Goal: Task Accomplishment & Management: Use online tool/utility

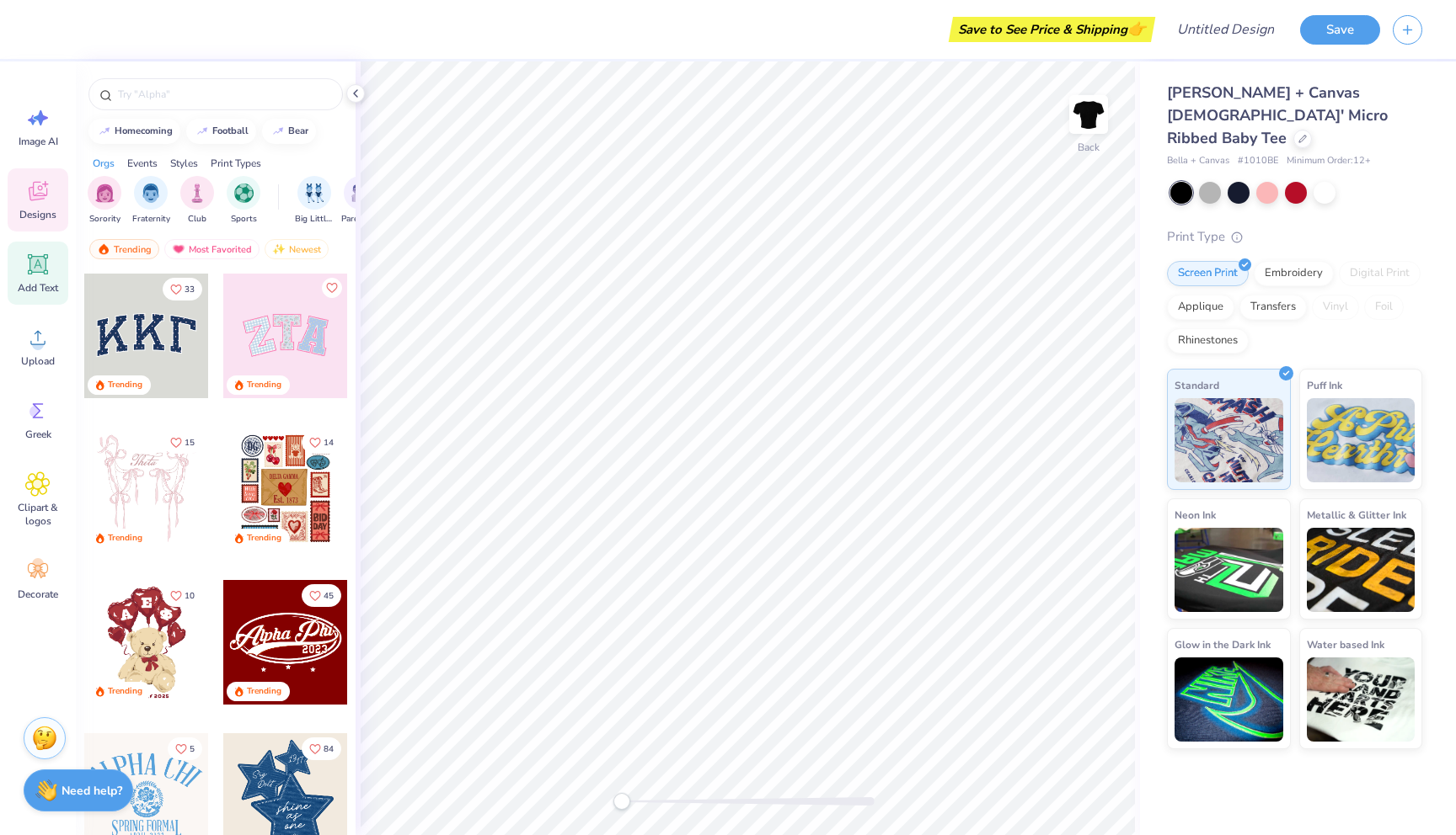
click at [39, 278] on div "Add Text" at bounding box center [38, 273] width 60 height 63
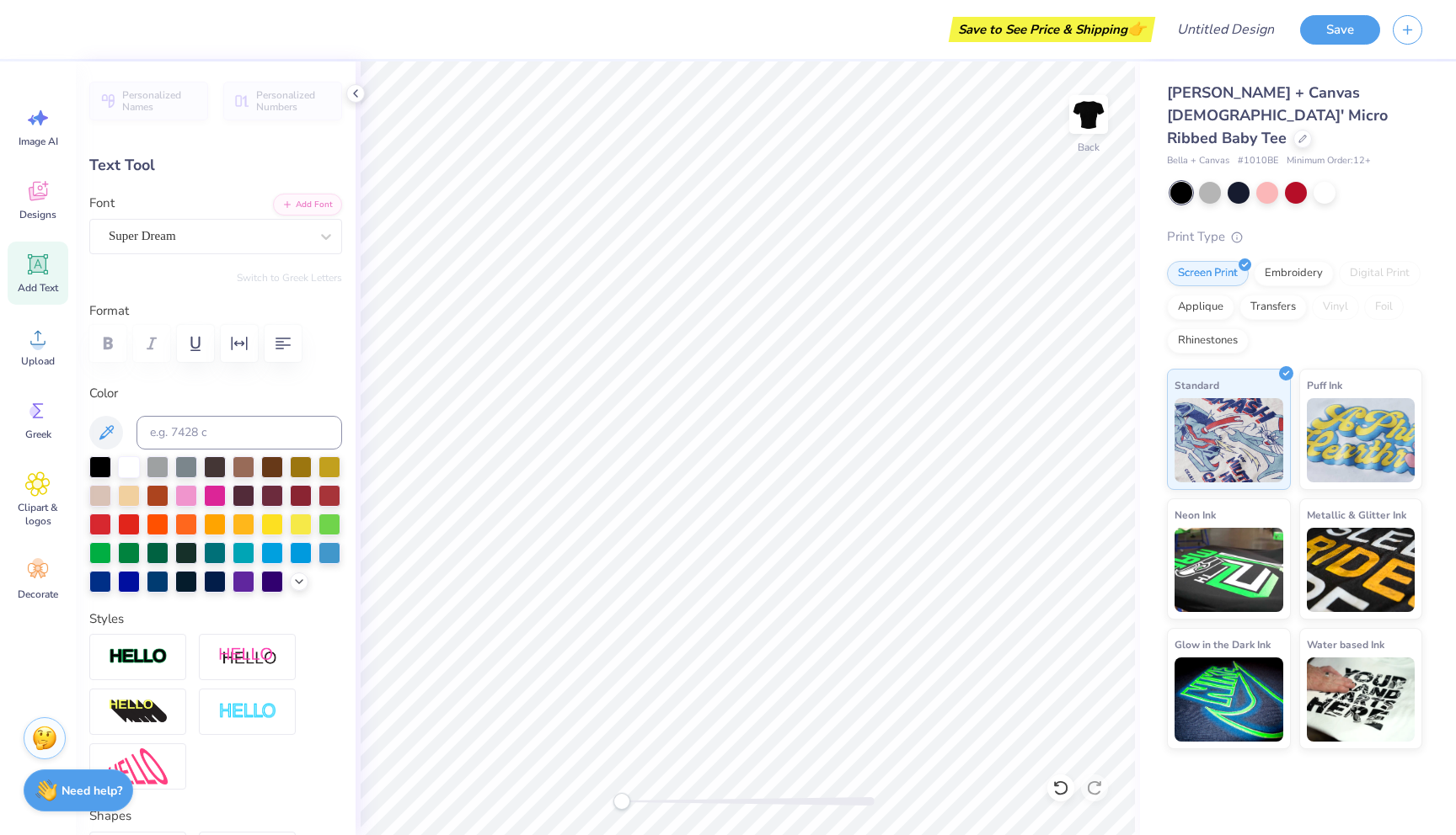
scroll to position [1, 2]
type textarea "party girls in STEM!!!!"
type input "10.15"
type input "3.77"
type input "3.15"
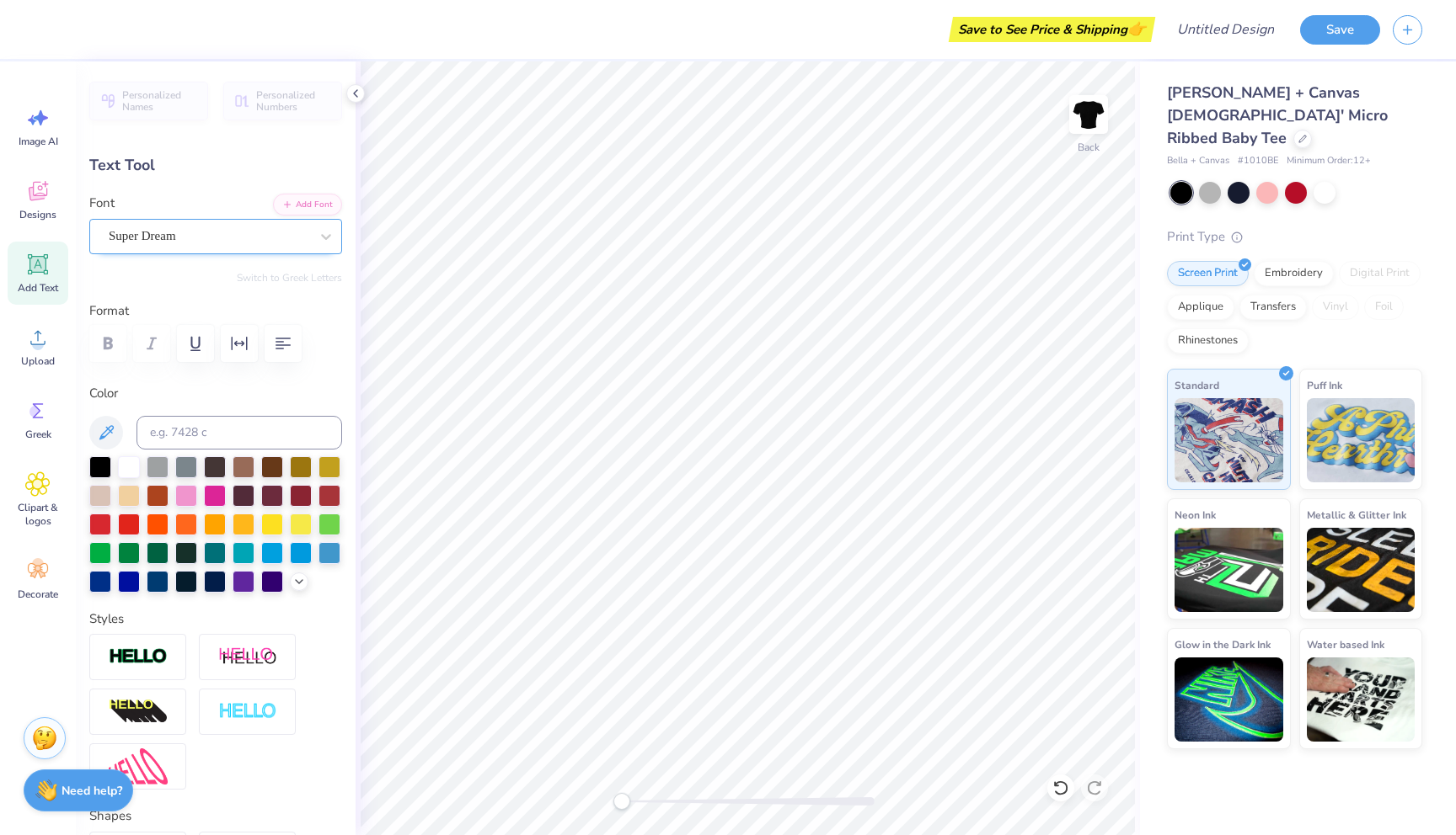
click at [166, 244] on div "Super Dream" at bounding box center [209, 236] width 204 height 26
click at [208, 496] on div at bounding box center [214, 494] width 22 height 22
click at [187, 498] on div at bounding box center [185, 494] width 22 height 22
click at [230, 240] on div "Super Dream" at bounding box center [209, 236] width 204 height 26
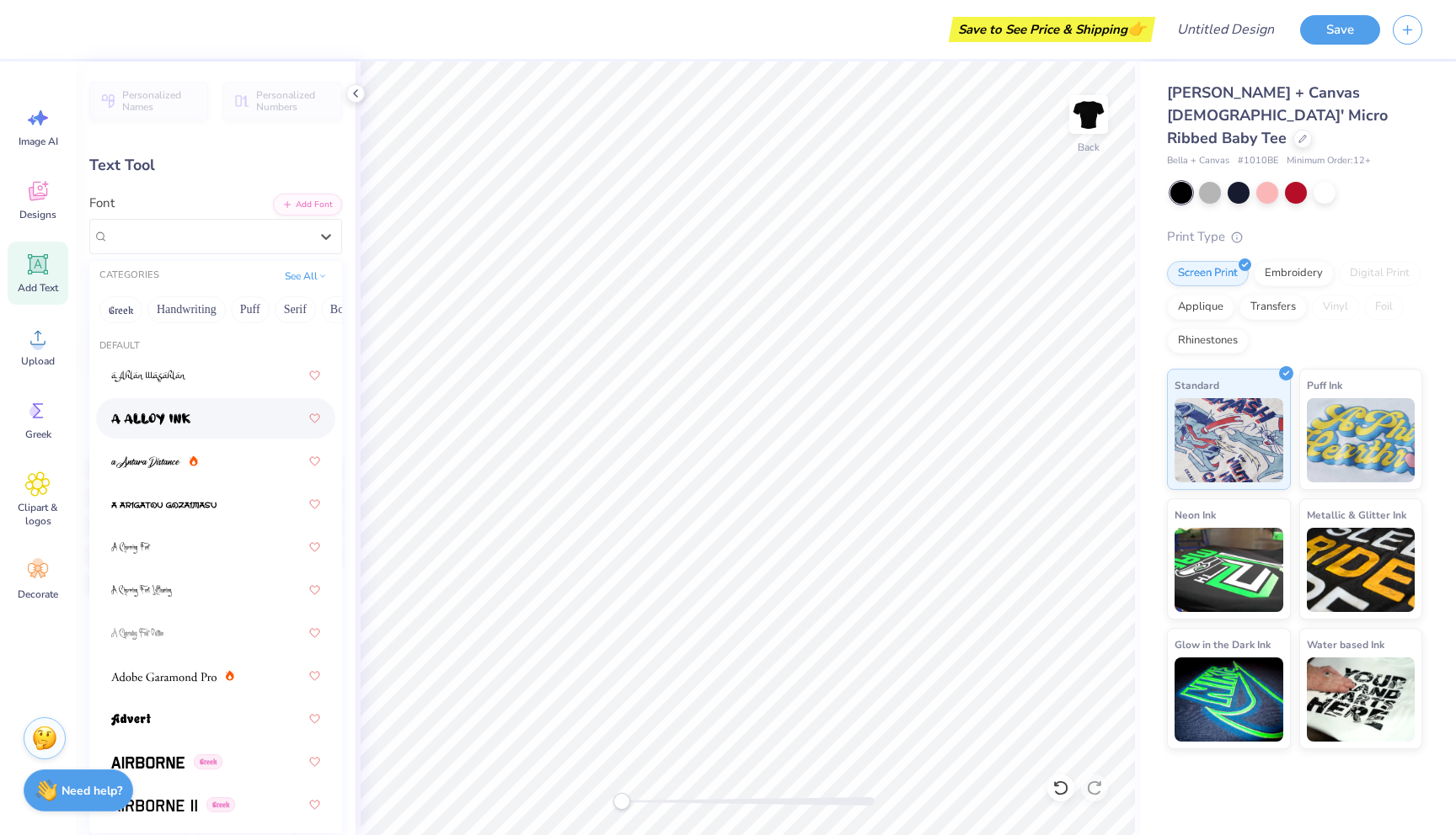
click at [210, 428] on div at bounding box center [215, 418] width 209 height 30
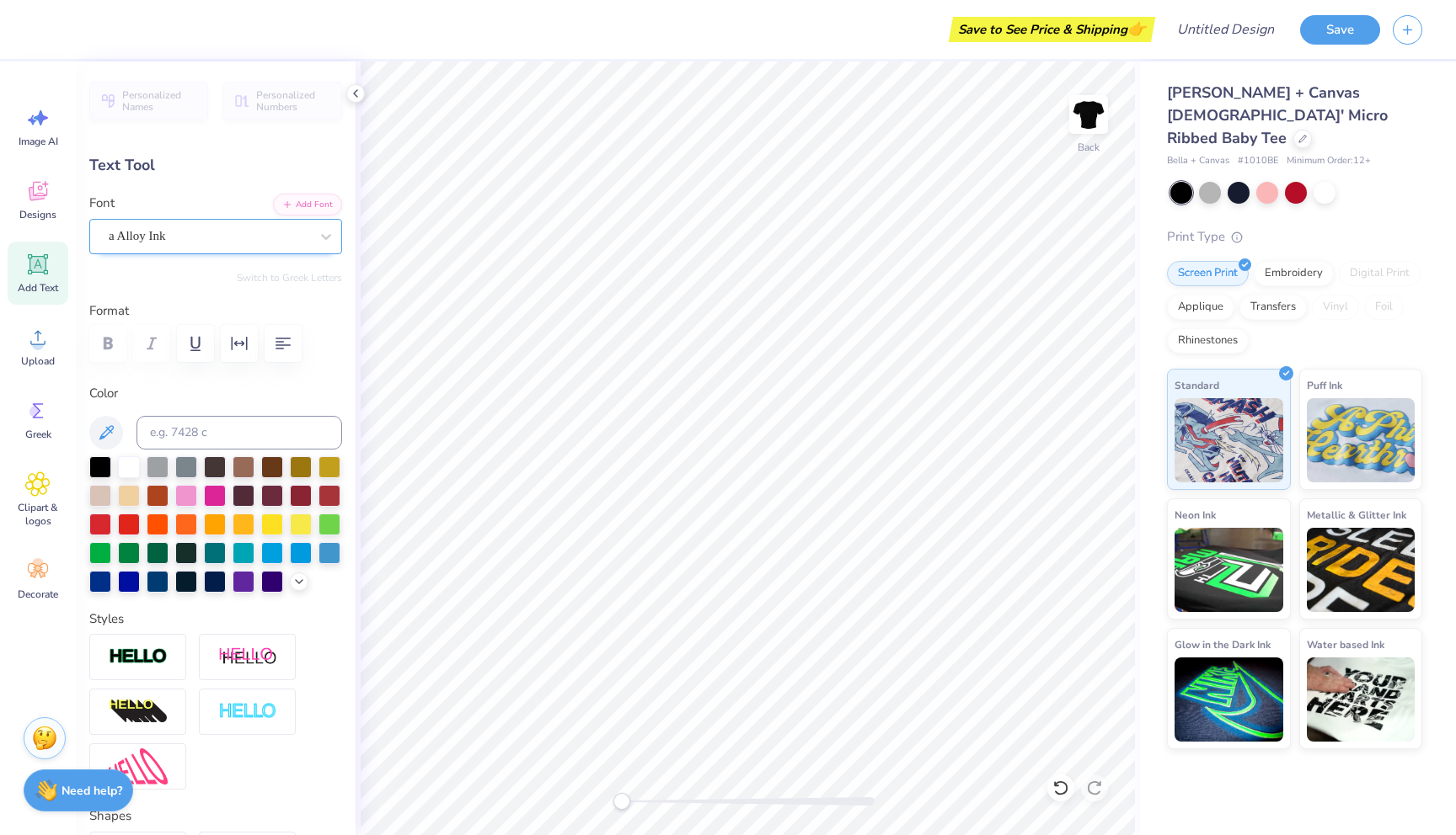
click at [229, 237] on div "a Alloy Ink" at bounding box center [209, 236] width 204 height 26
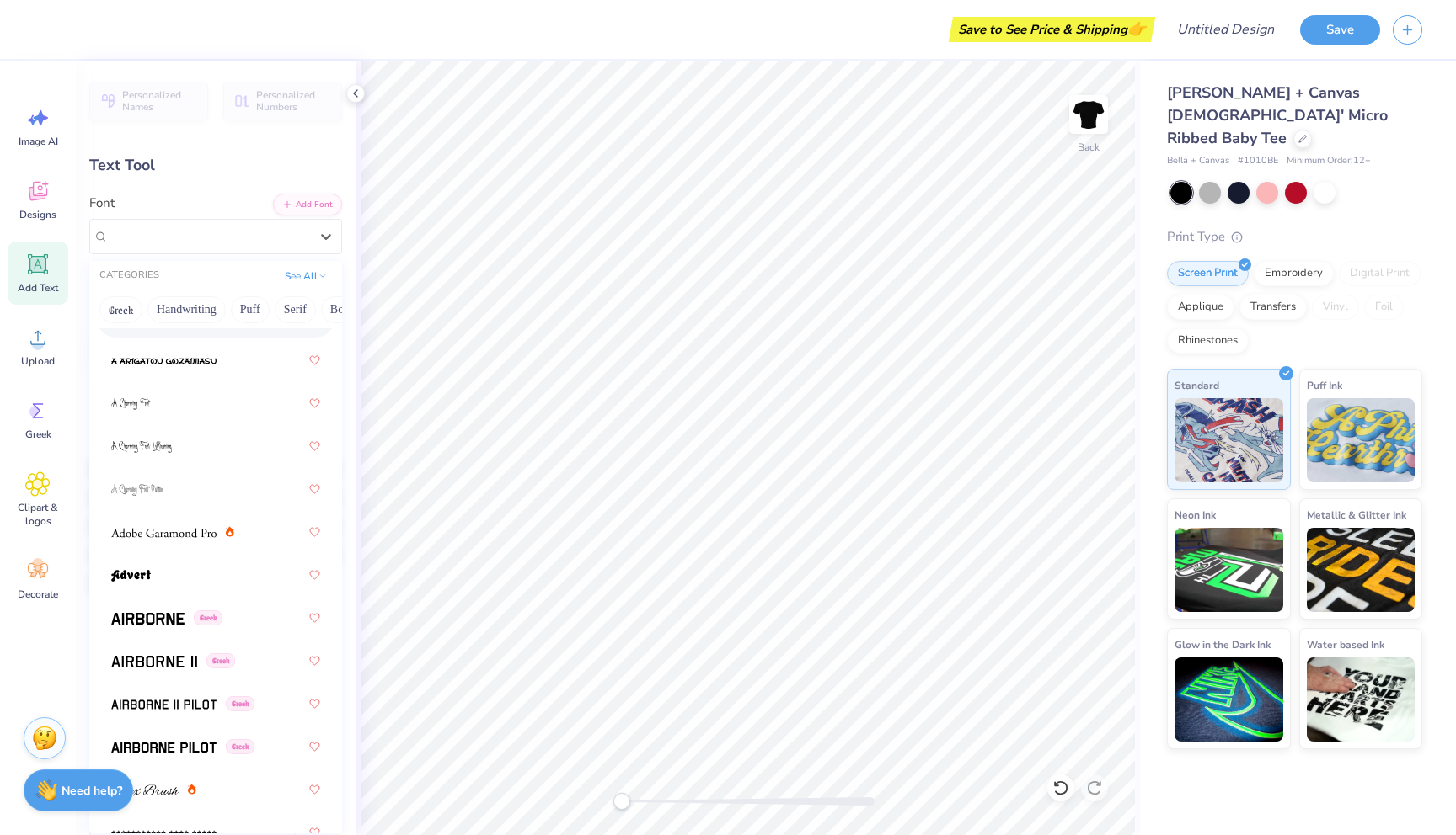
scroll to position [220, 0]
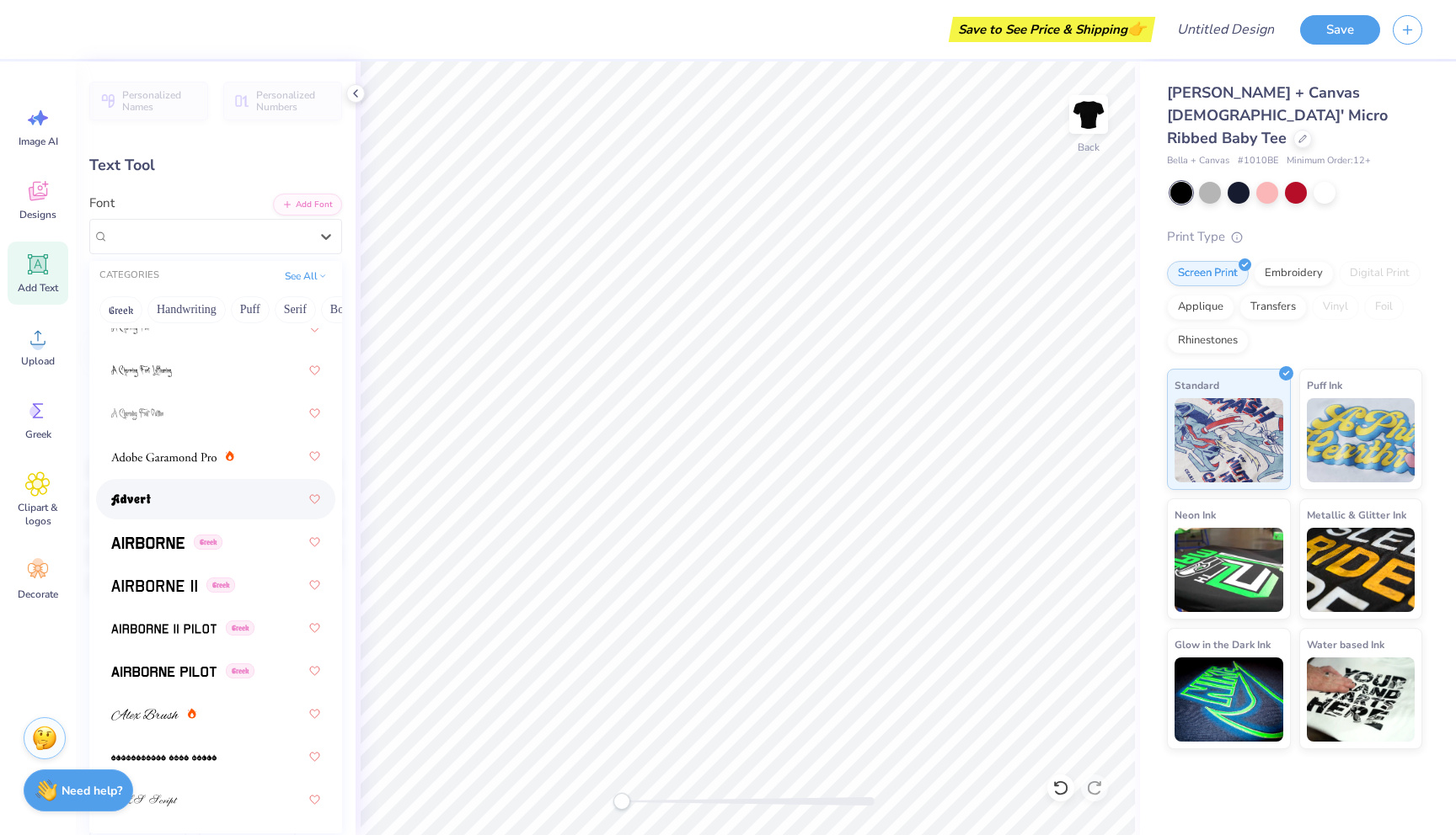
click at [144, 496] on img at bounding box center [131, 500] width 40 height 12
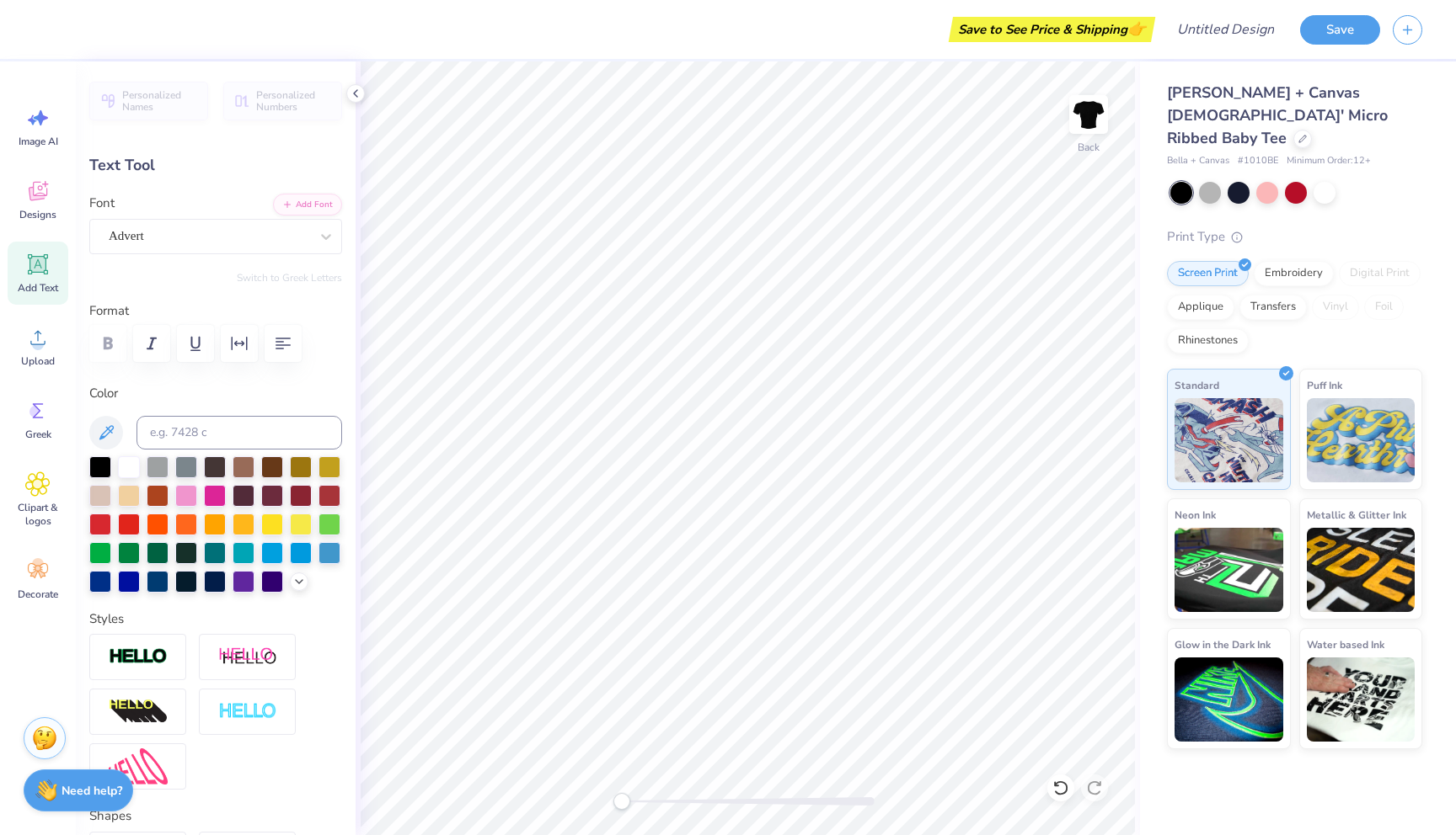
click at [132, 539] on div at bounding box center [215, 524] width 253 height 136
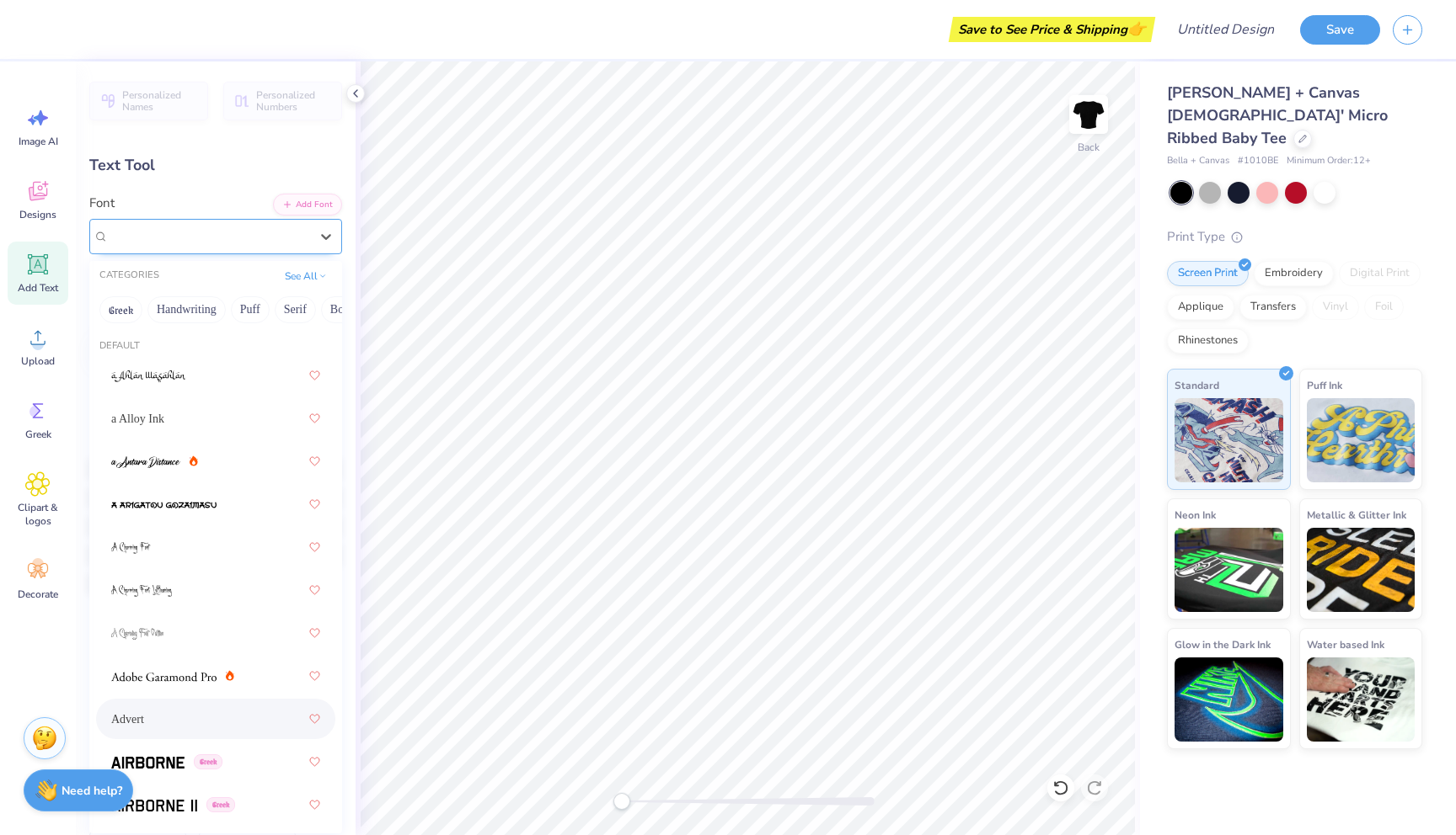
click at [190, 240] on div "Advert" at bounding box center [209, 236] width 204 height 26
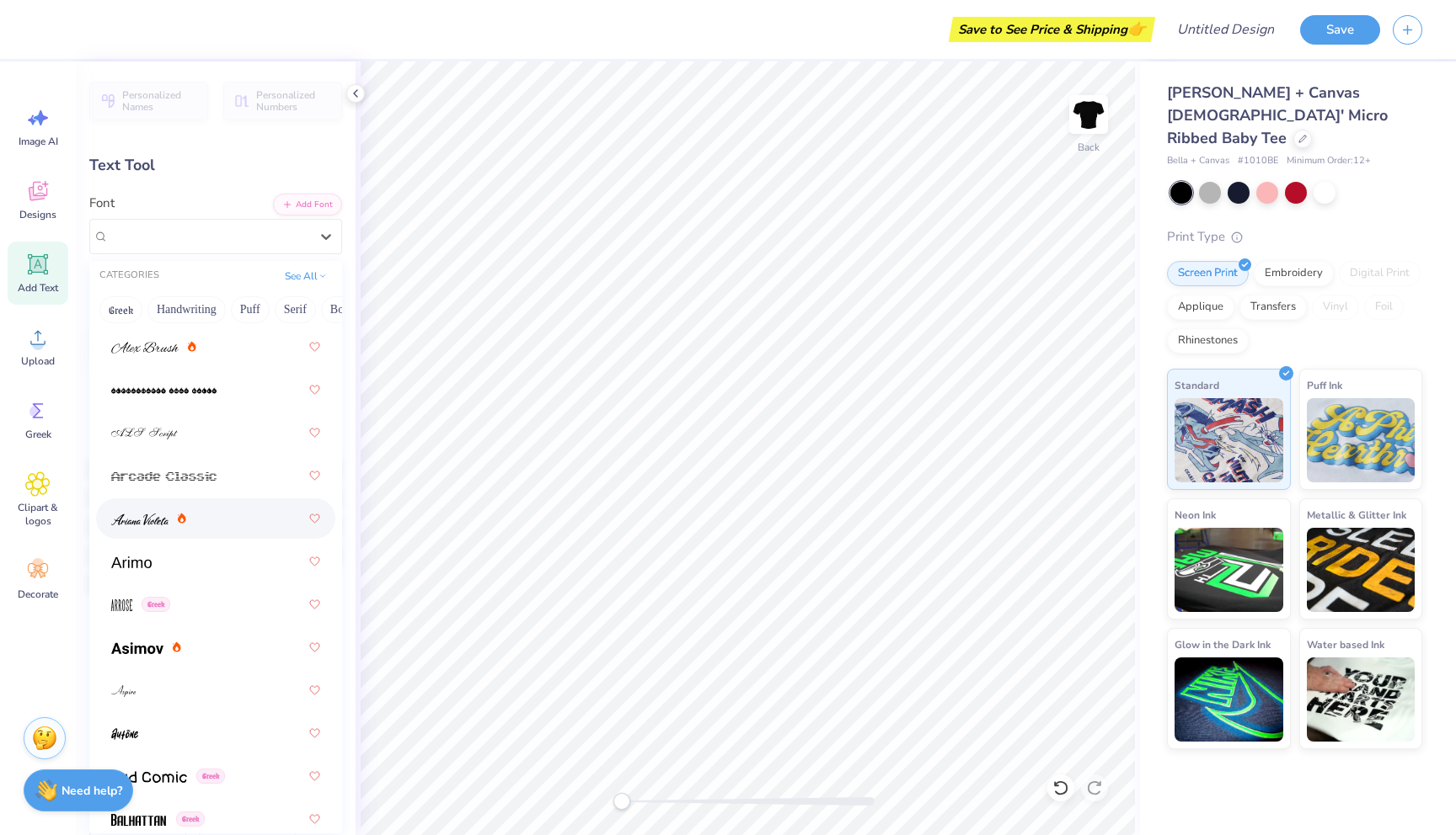
scroll to position [611, 0]
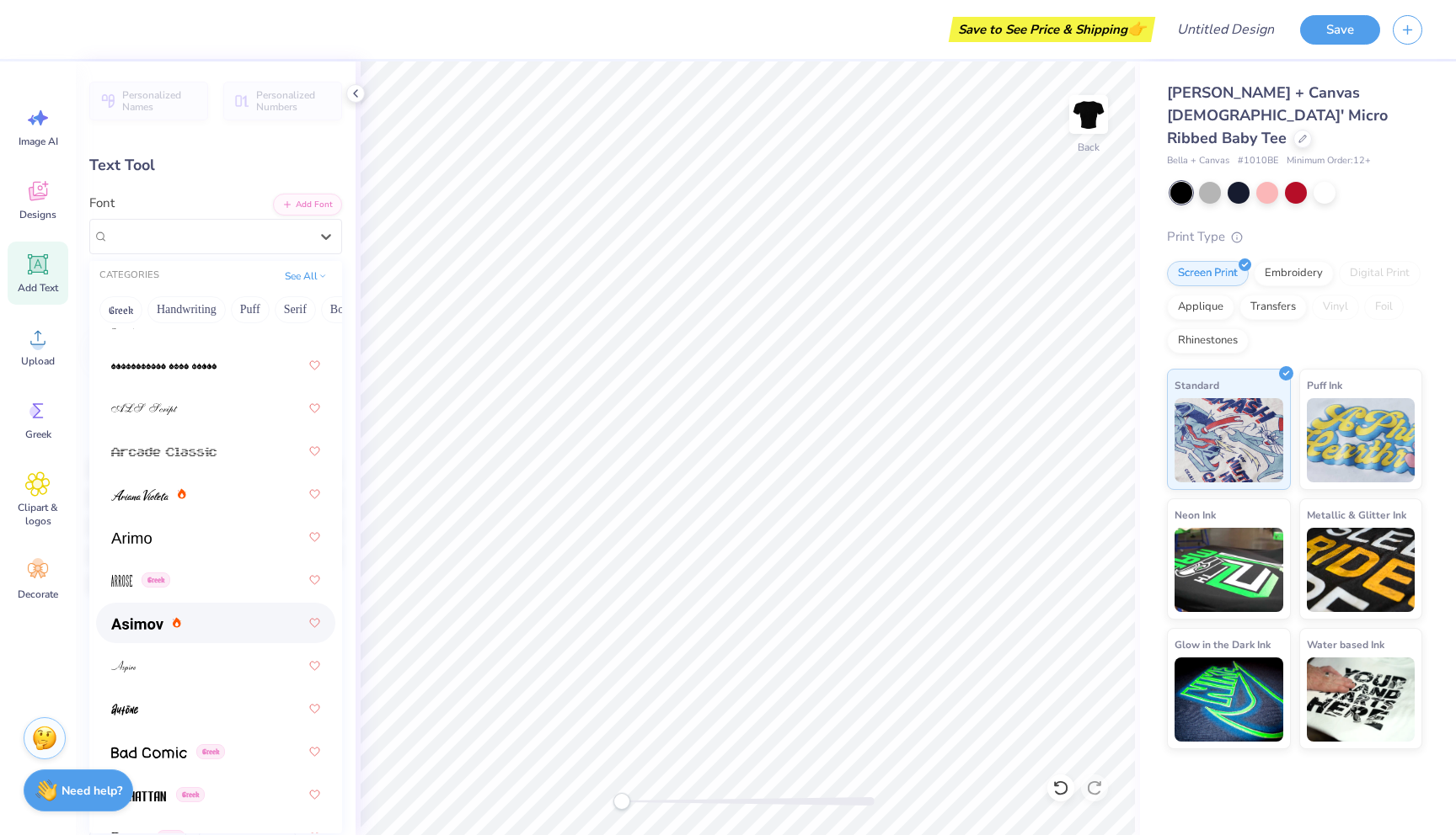
click at [146, 611] on div at bounding box center [215, 623] width 209 height 30
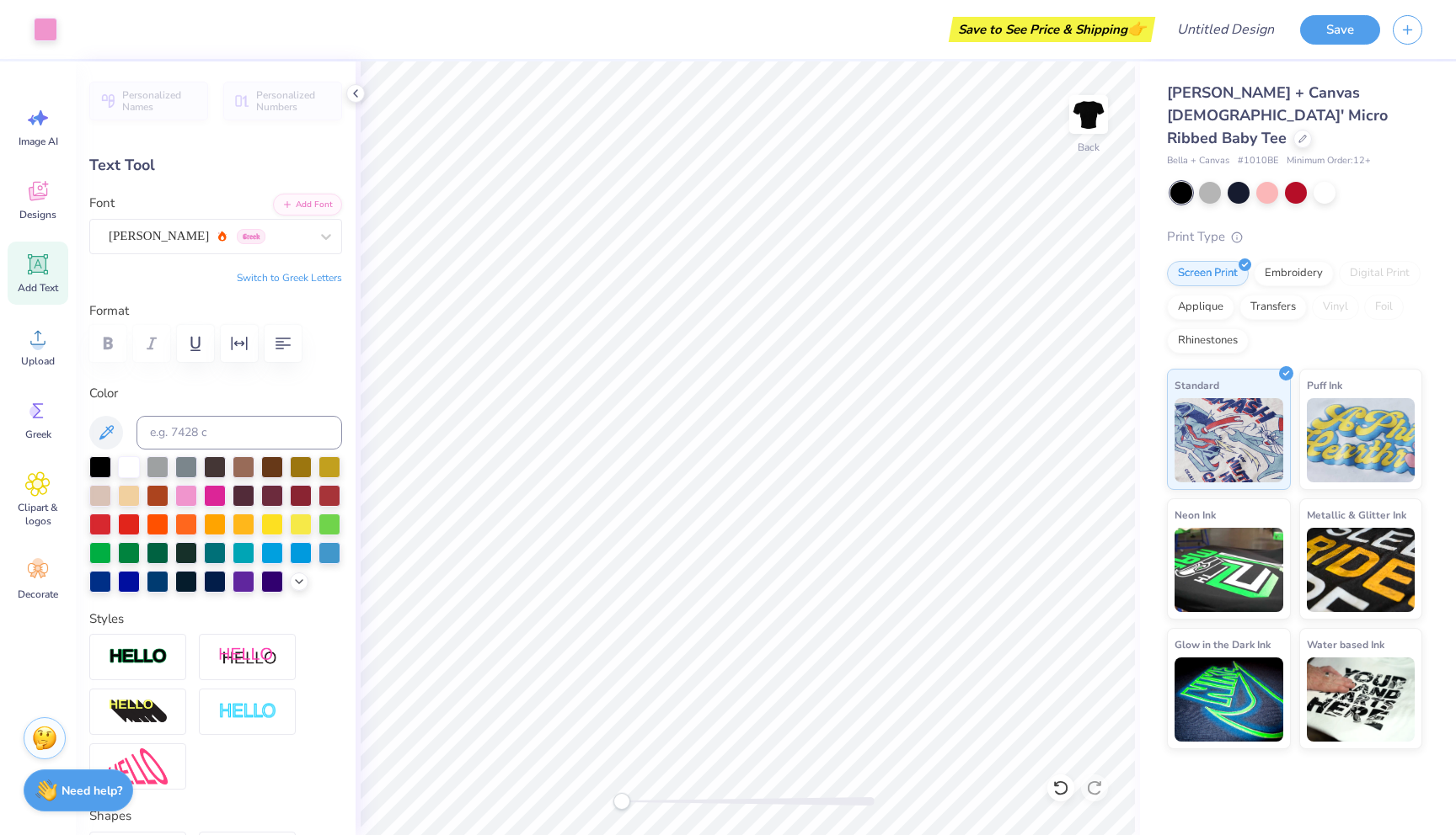
type input "8.52"
type input "3.36"
type textarea "party girls in STEM!!!!"
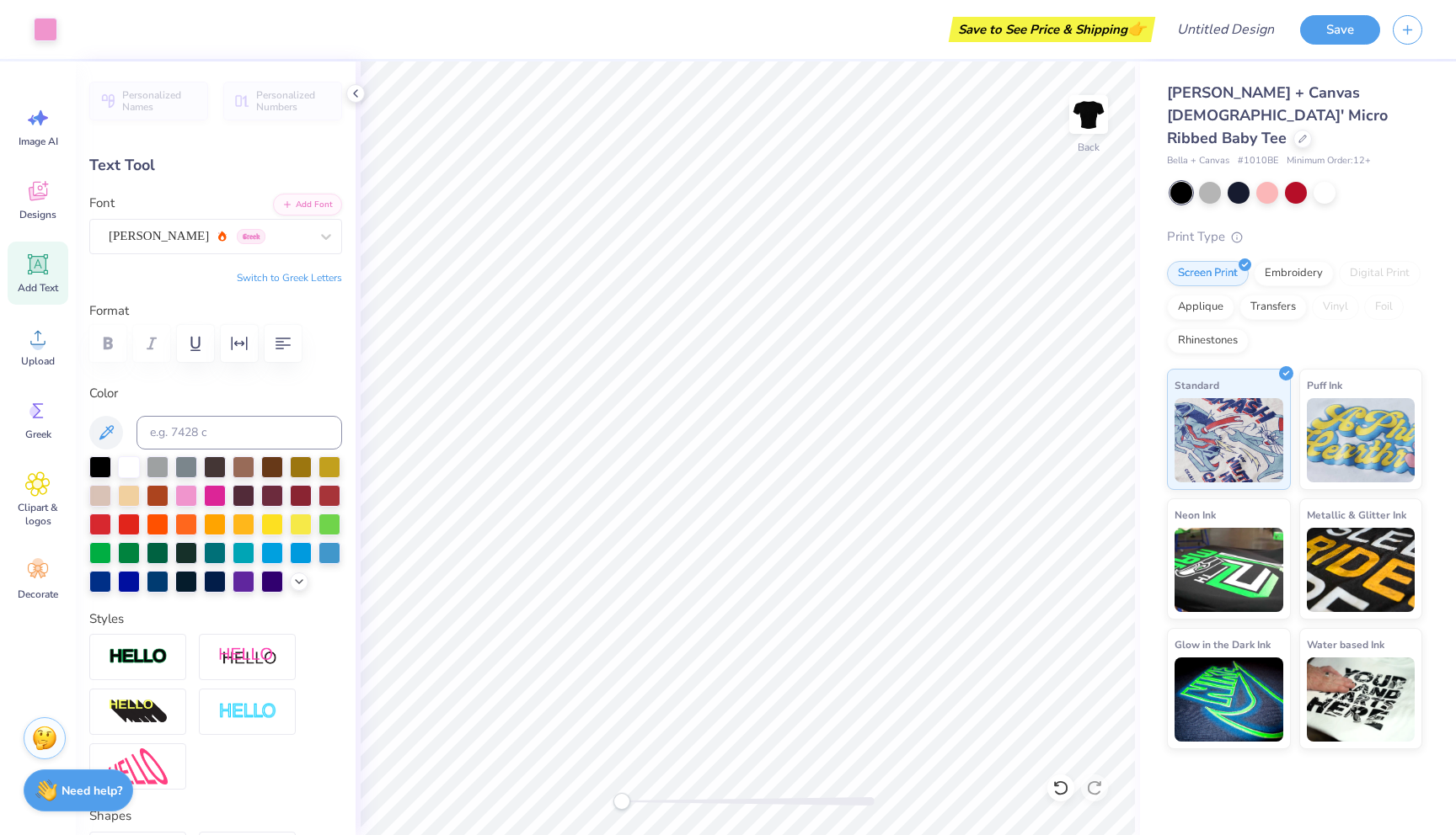
type input "8.10"
type textarea "party girls in STEM"
click at [285, 346] on icon "button" at bounding box center [282, 343] width 20 height 20
type input "7.65"
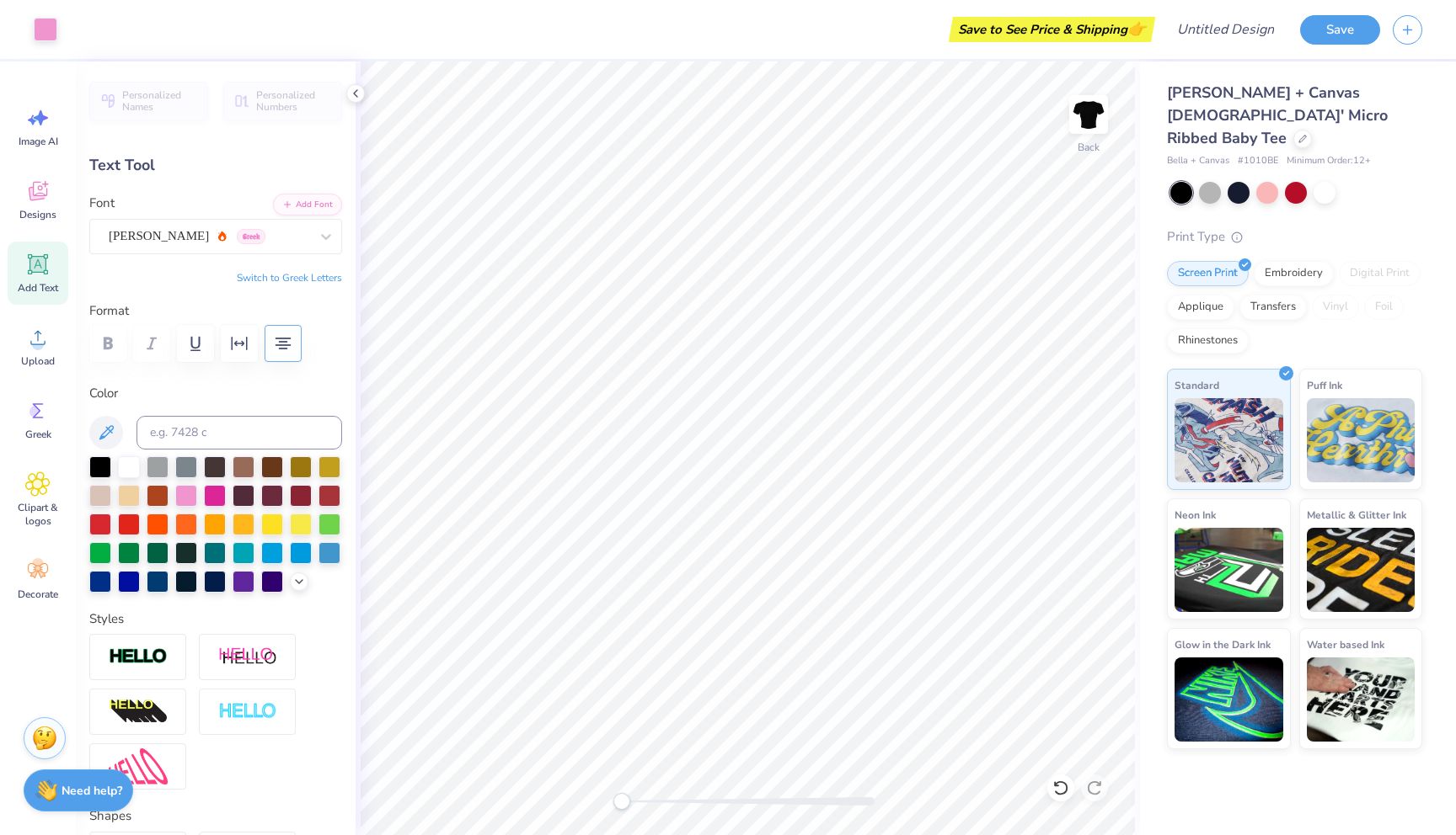
type input "3.38"
type textarea "party girls in STEM <3"
type input "9.76"
type input "3.85"
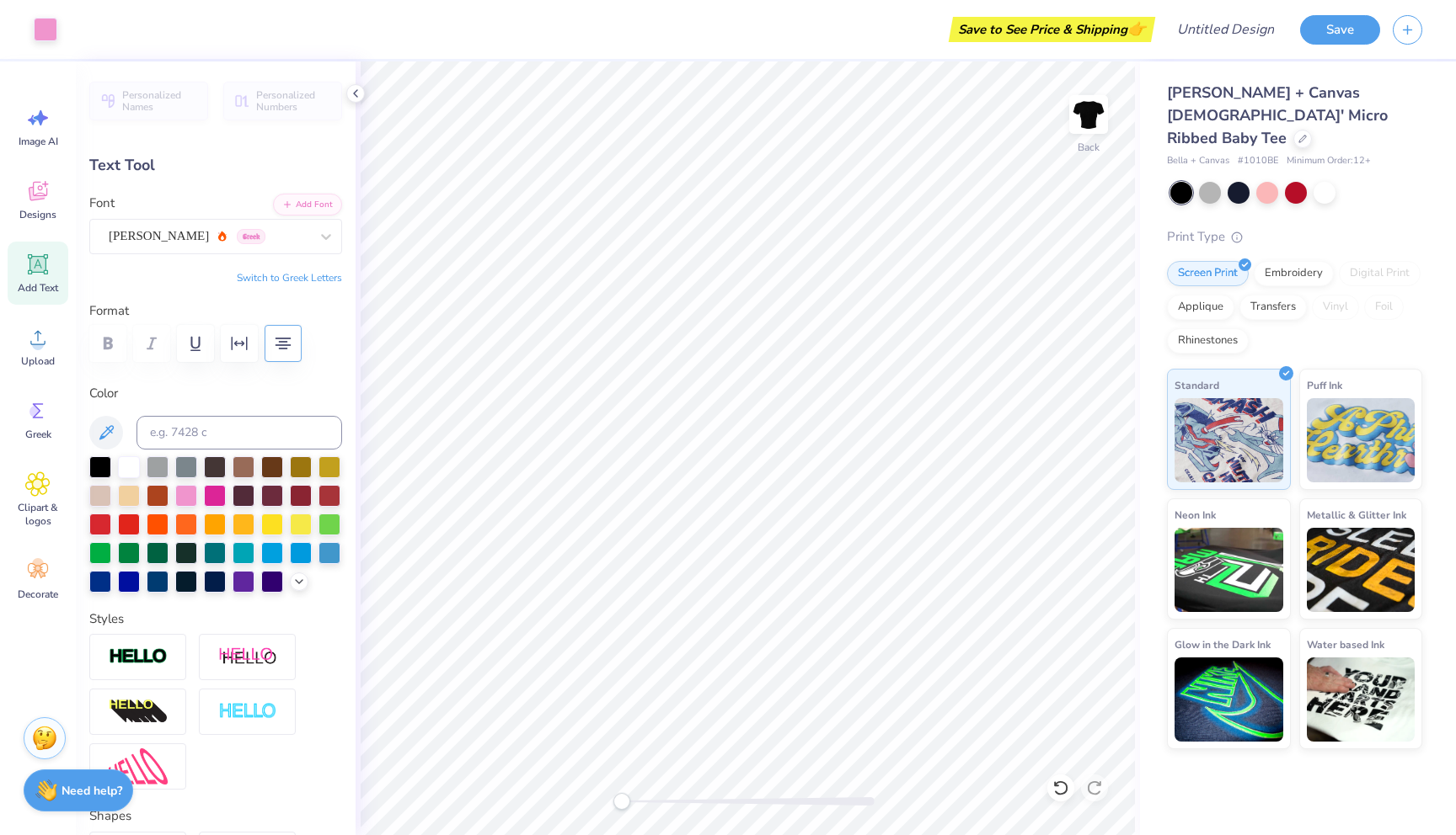
type input "3.35"
type input "10.35"
type input "4.08"
type input "3.29"
type input "10.77"
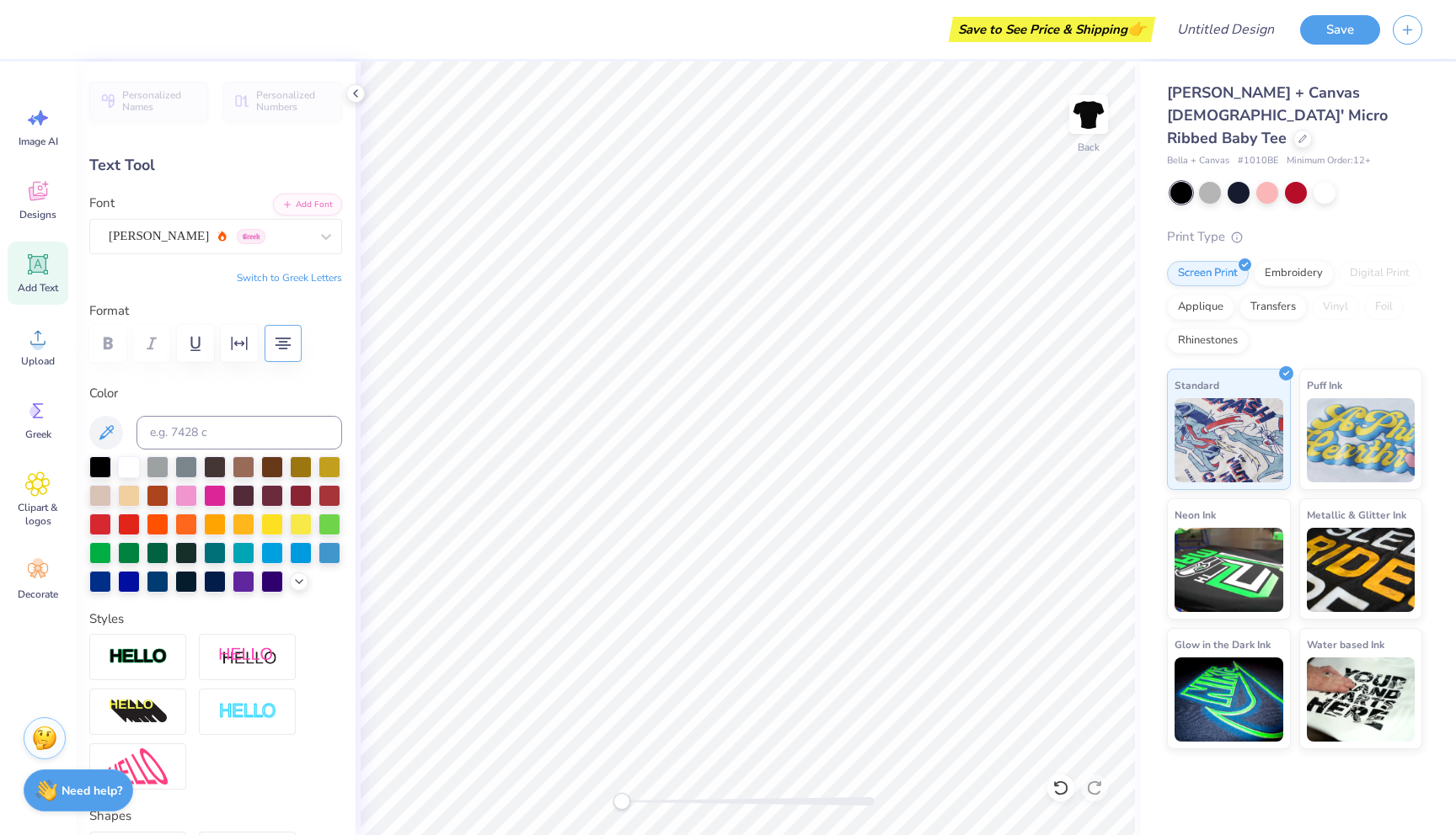
type input "4.24"
click at [245, 254] on div "Personalized Names Personalized Numbers Text Tool Add Font Font [PERSON_NAME] G…" at bounding box center [215, 448] width 279 height 774
click at [242, 244] on div "[PERSON_NAME] Greek" at bounding box center [209, 236] width 204 height 26
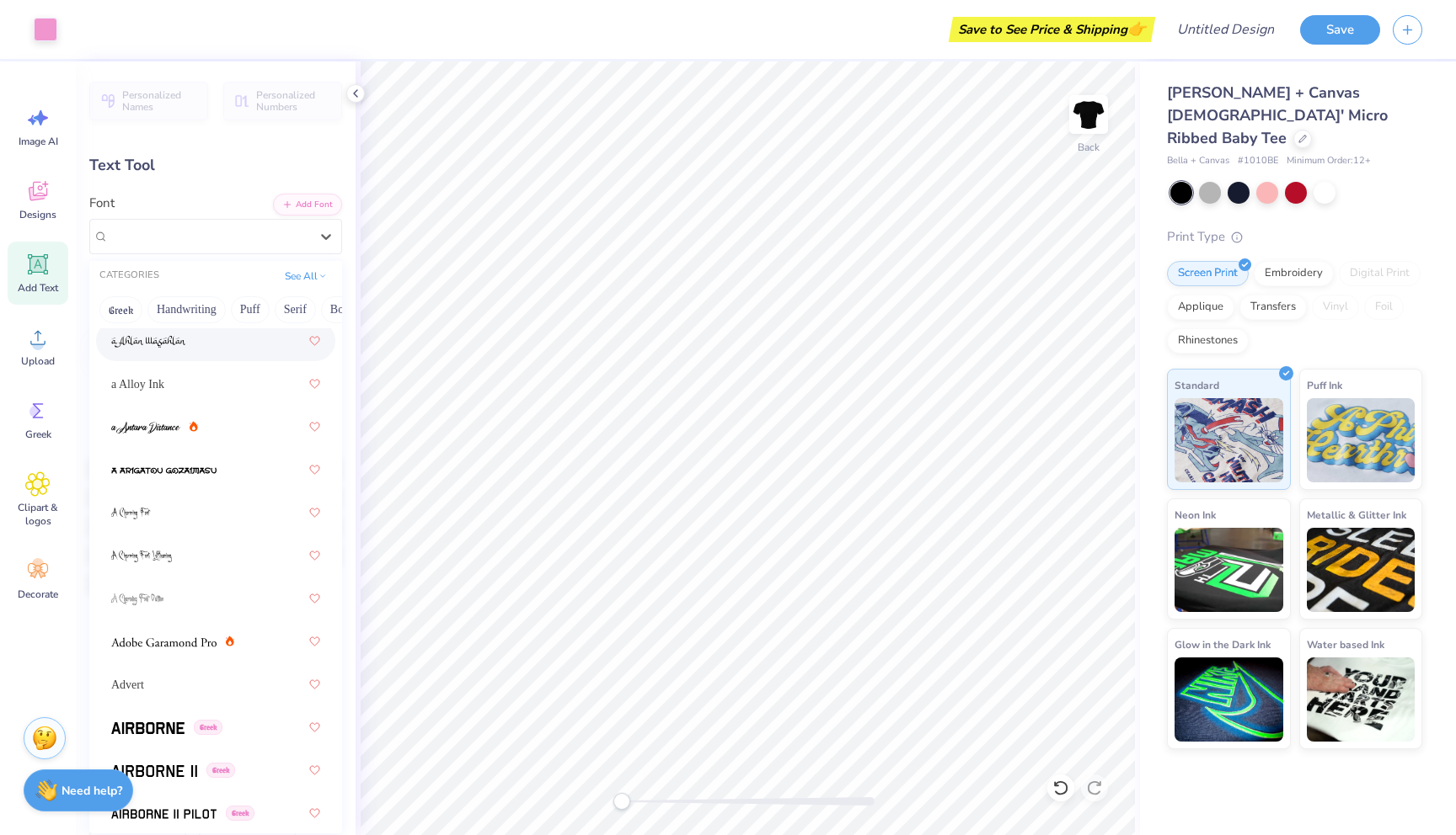
scroll to position [39, 0]
click at [243, 311] on button "Puff" at bounding box center [249, 309] width 39 height 27
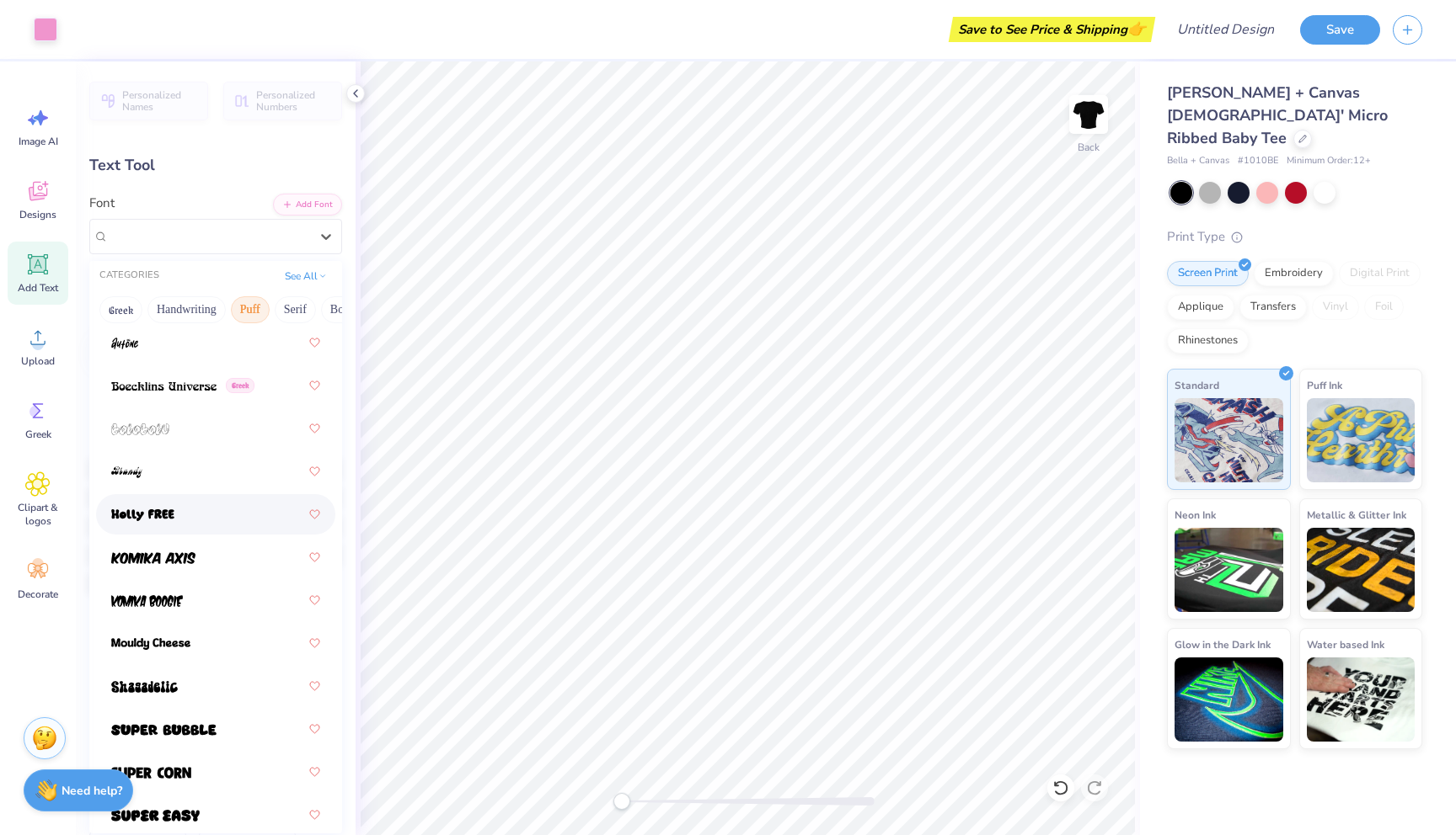
scroll to position [178, 0]
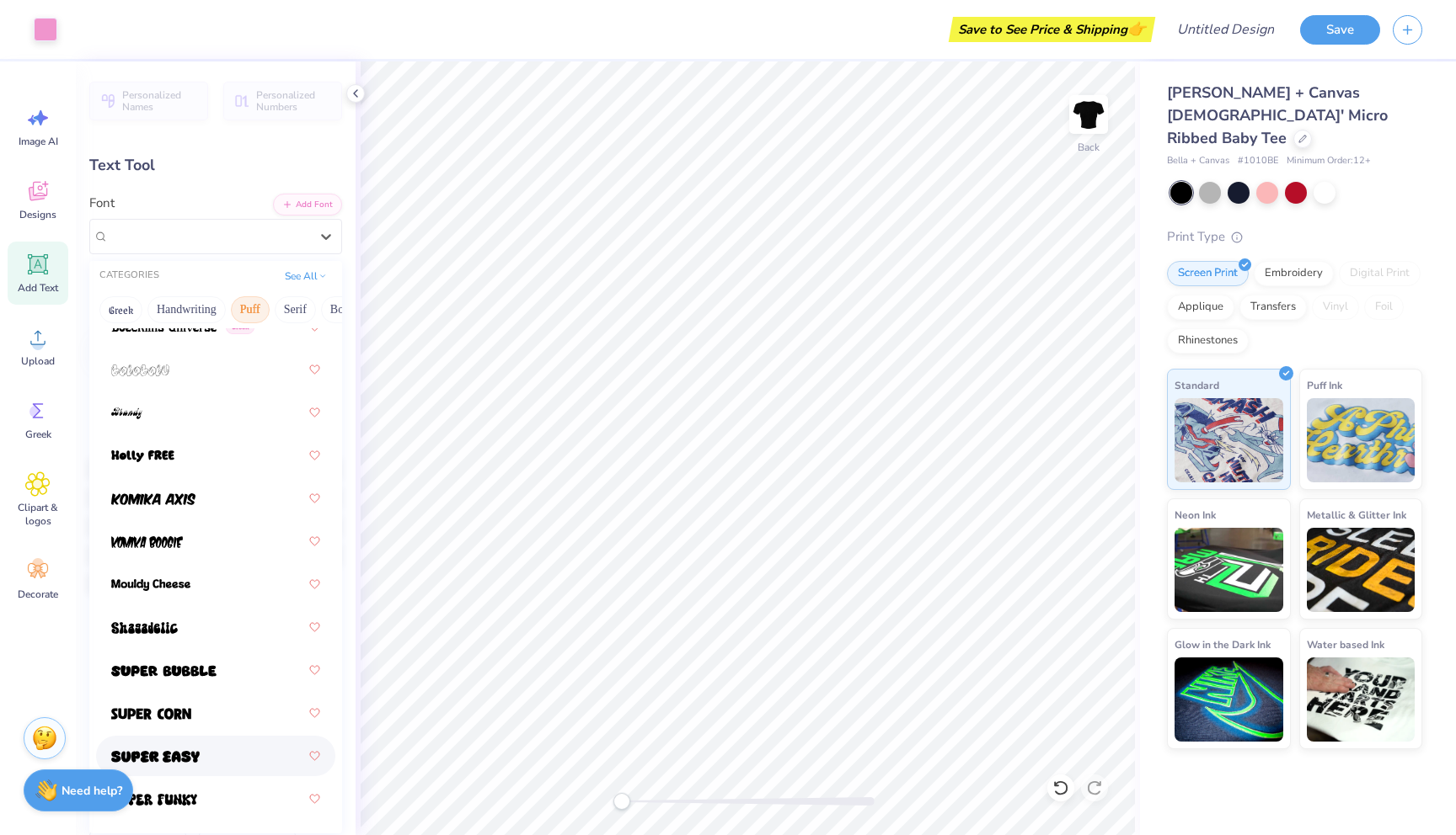
click at [209, 757] on div at bounding box center [215, 756] width 209 height 30
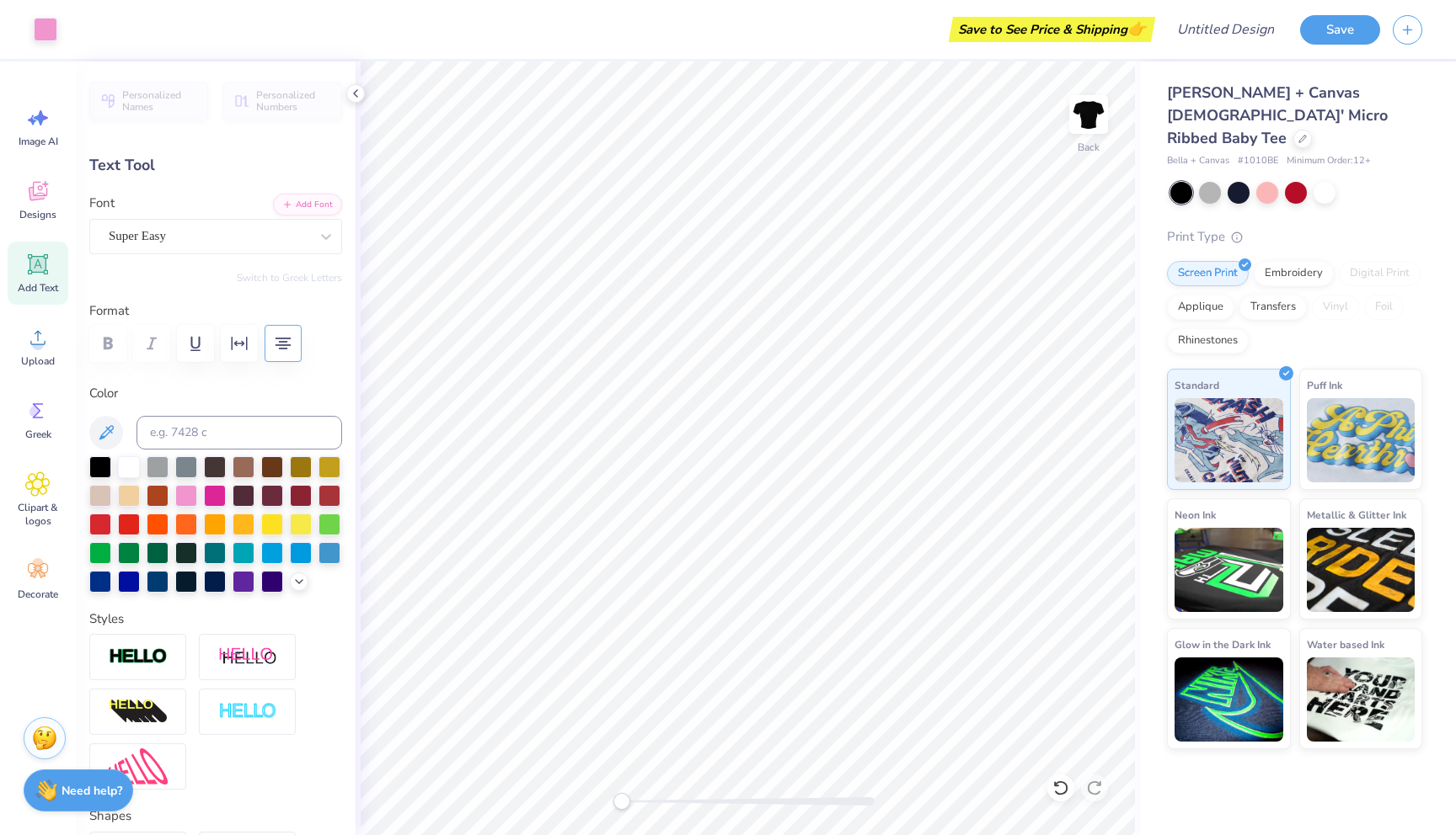
type input "11.02"
type input "3.58"
type input "3.62"
click at [154, 244] on div "Super Easy" at bounding box center [209, 236] width 204 height 26
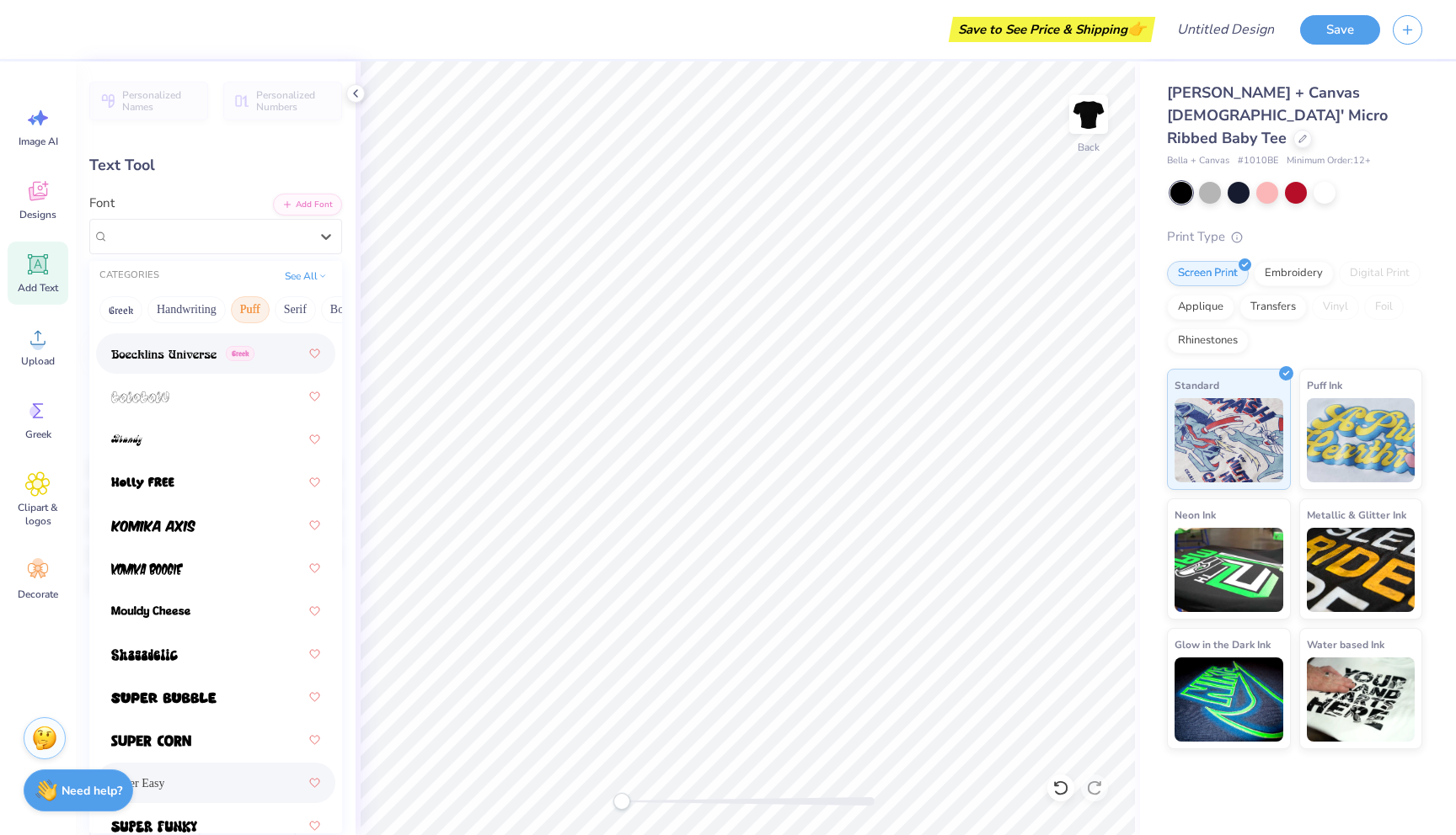
scroll to position [159, 0]
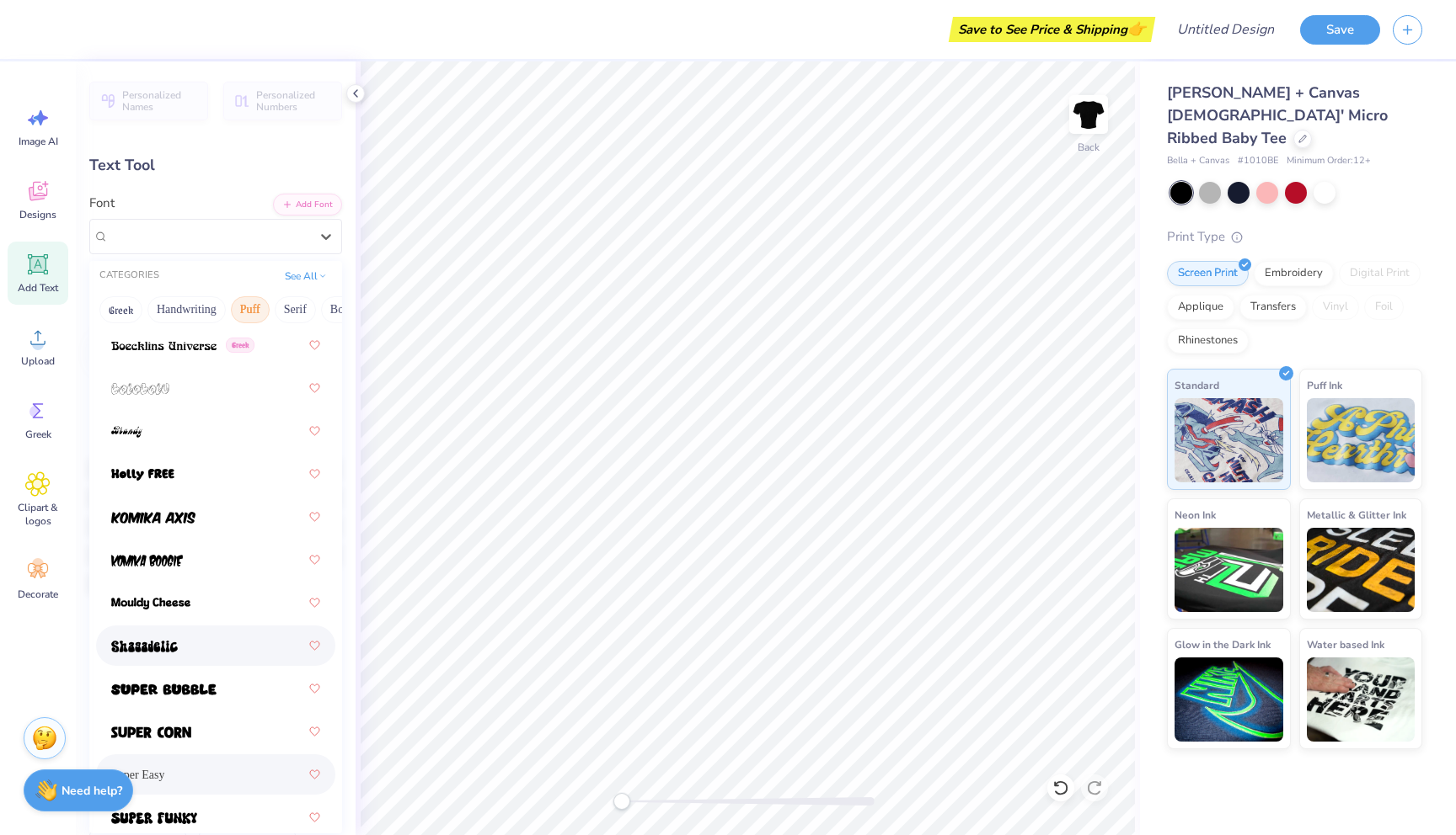
click at [199, 653] on div at bounding box center [215, 646] width 209 height 30
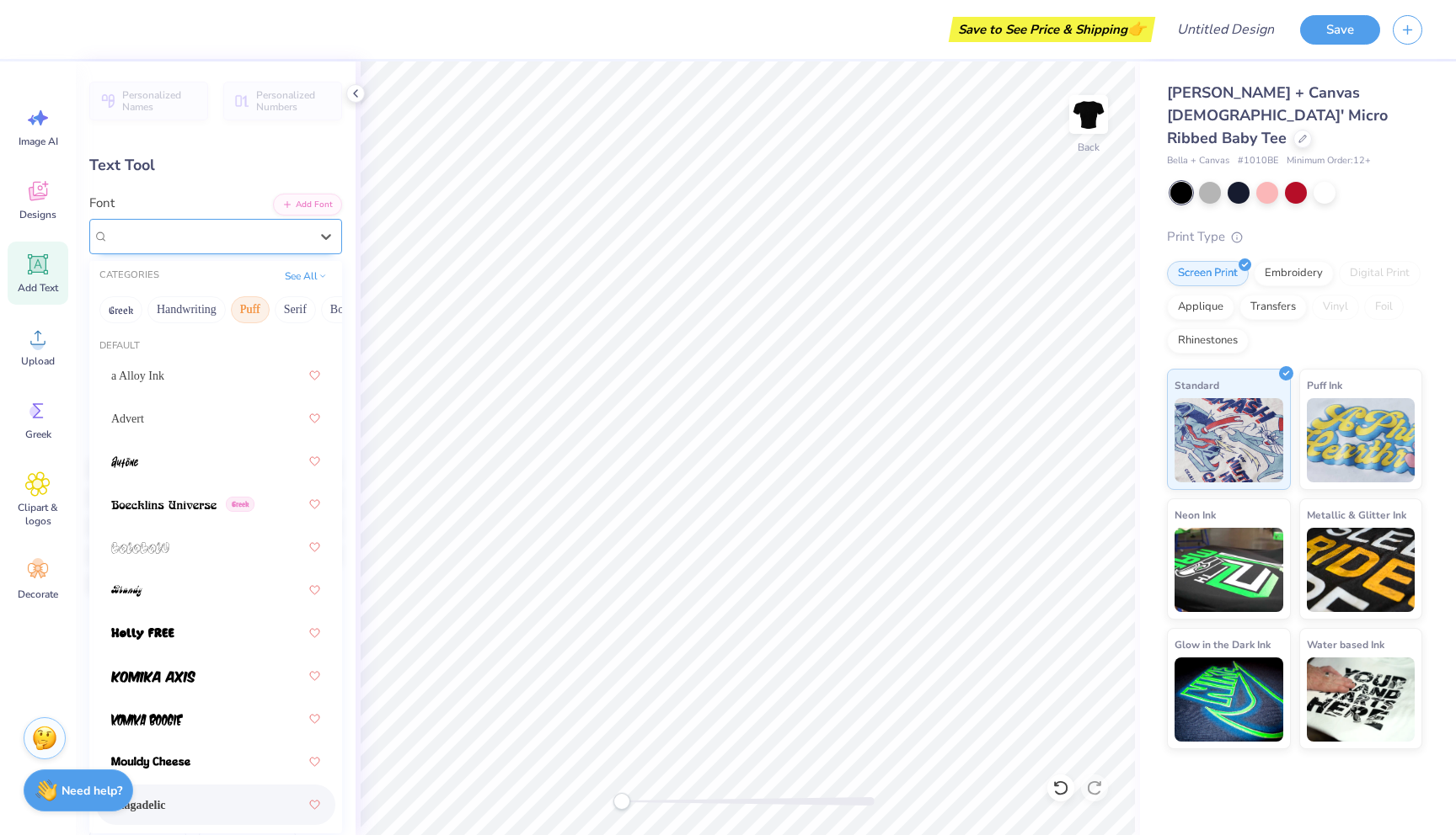
click at [146, 245] on div at bounding box center [209, 236] width 200 height 23
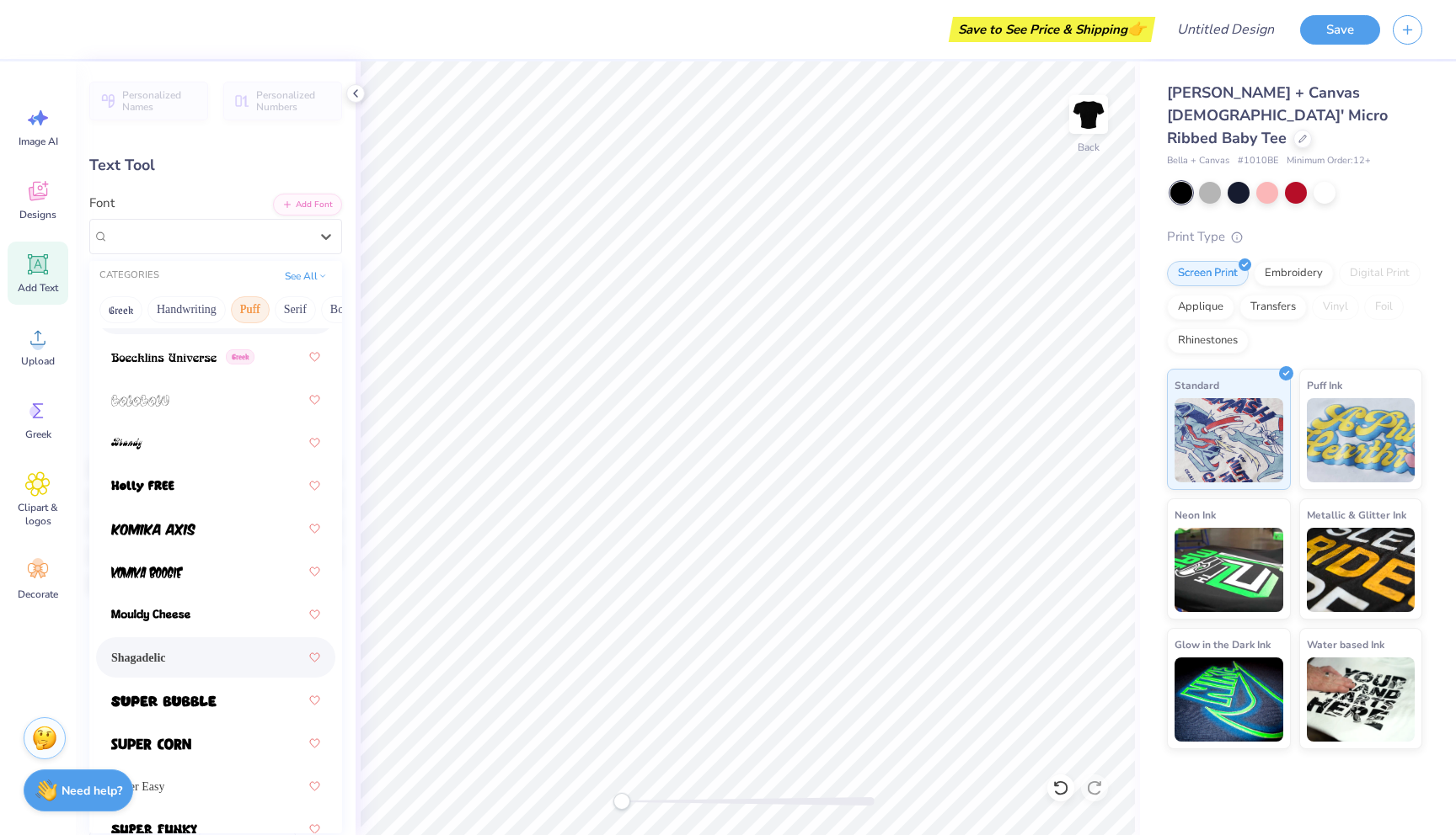
scroll to position [178, 0]
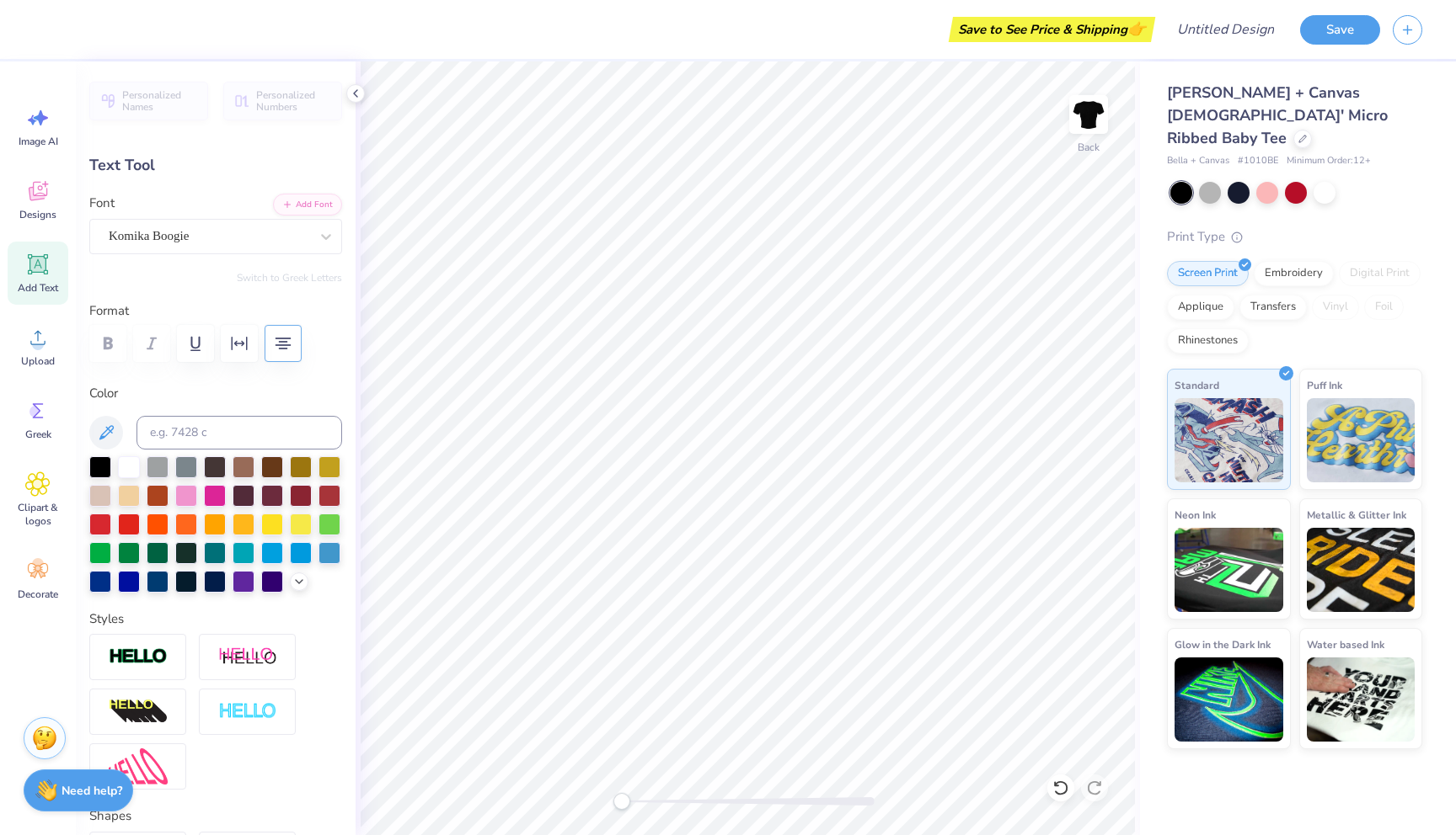
click at [125, 213] on div "Font Komika Boogie" at bounding box center [215, 224] width 253 height 60
click at [126, 229] on div "Komika Boogie" at bounding box center [209, 236] width 204 height 26
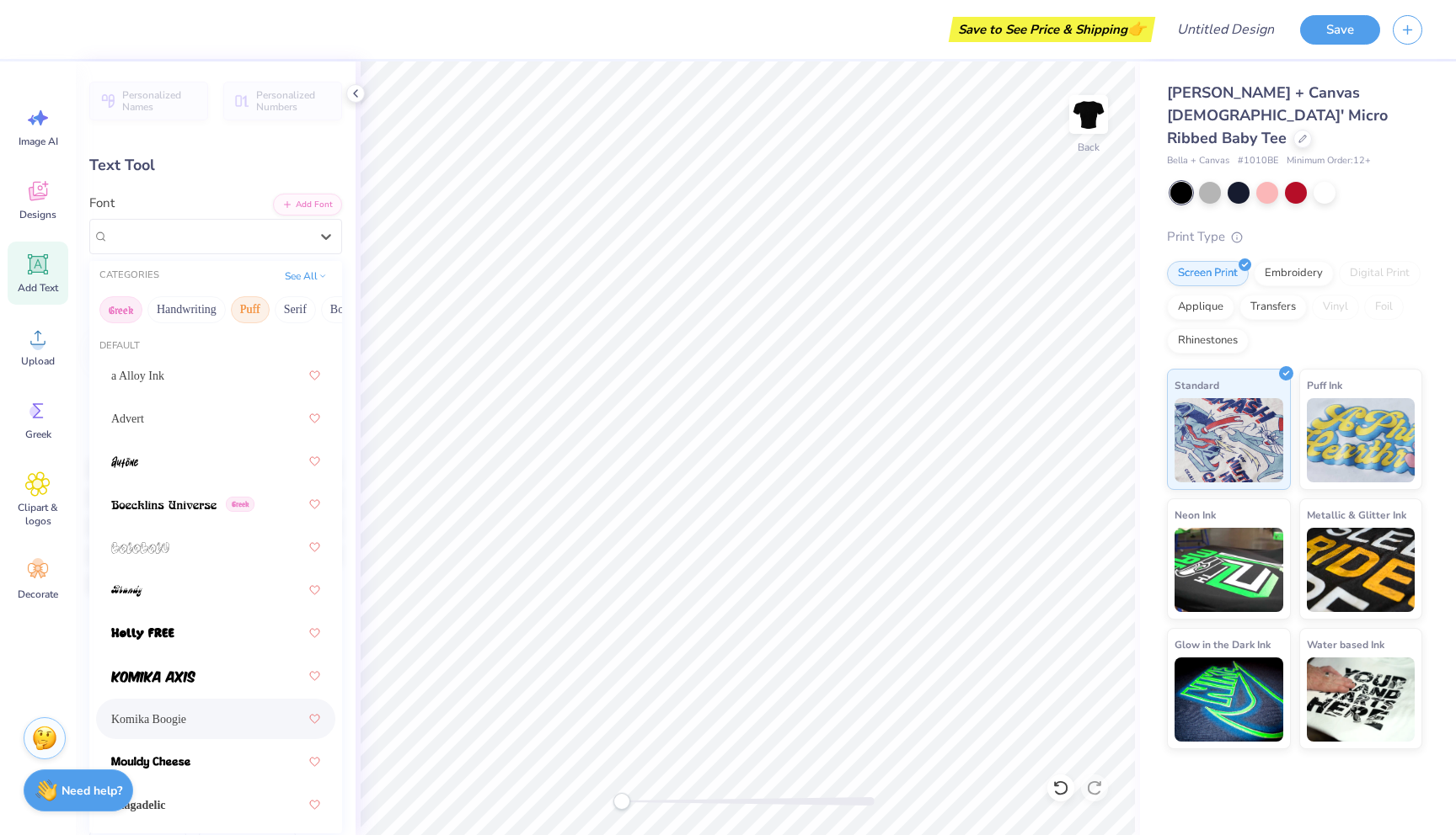
click at [134, 316] on button "Greek" at bounding box center [121, 309] width 43 height 27
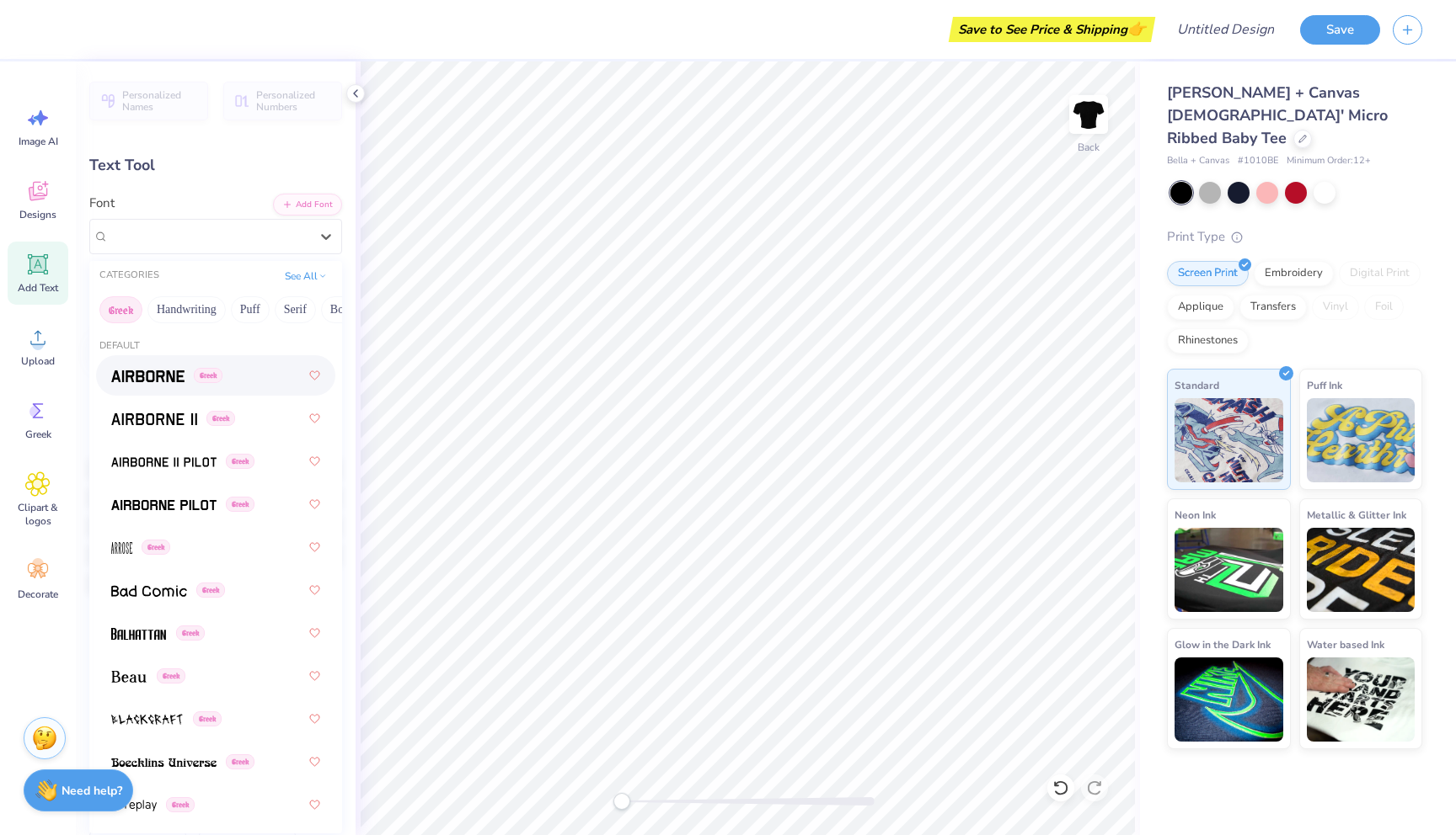
click at [151, 392] on div "Greek" at bounding box center [215, 375] width 239 height 40
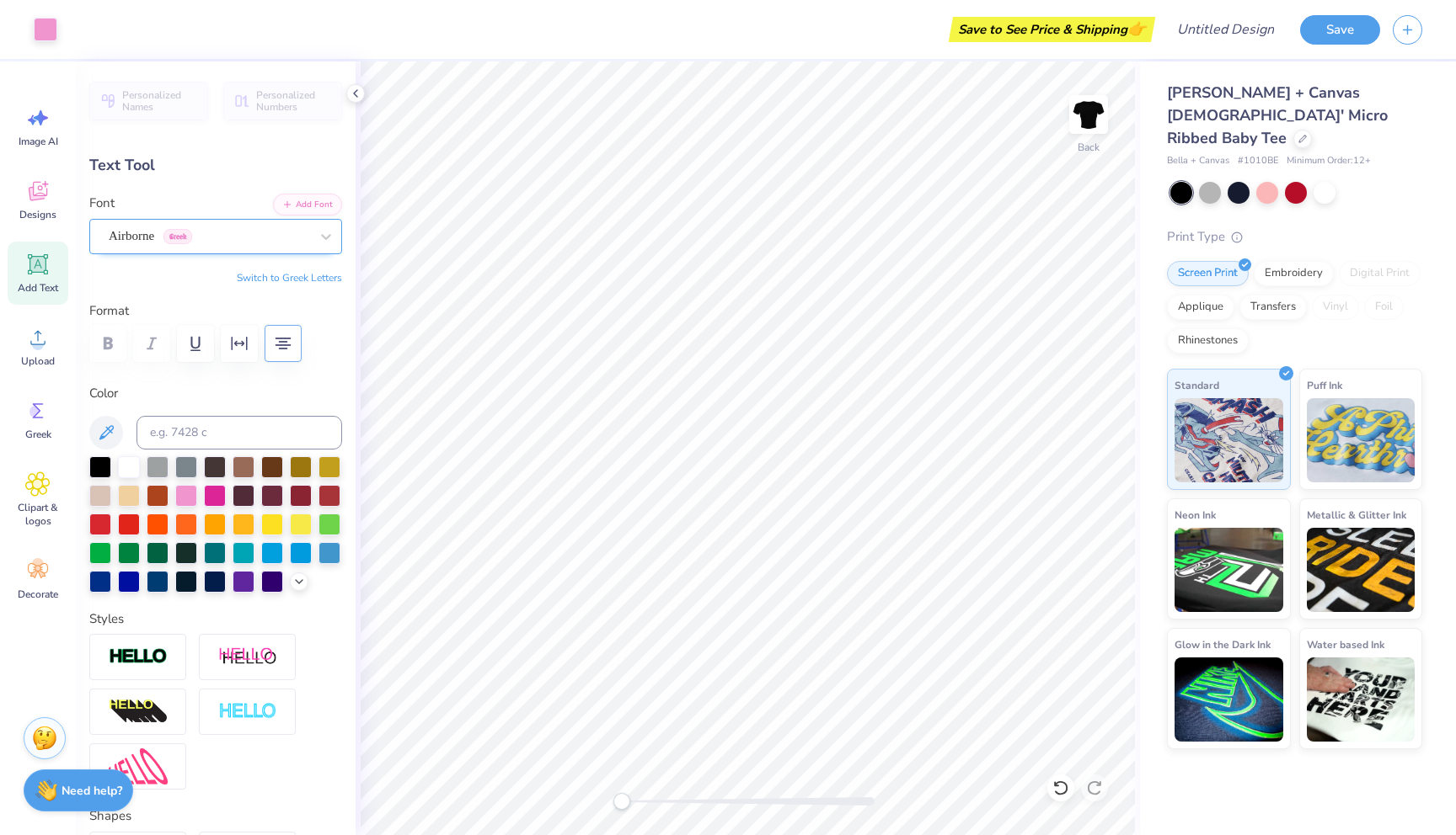
click at [229, 219] on div "Airborne Greek" at bounding box center [215, 237] width 253 height 36
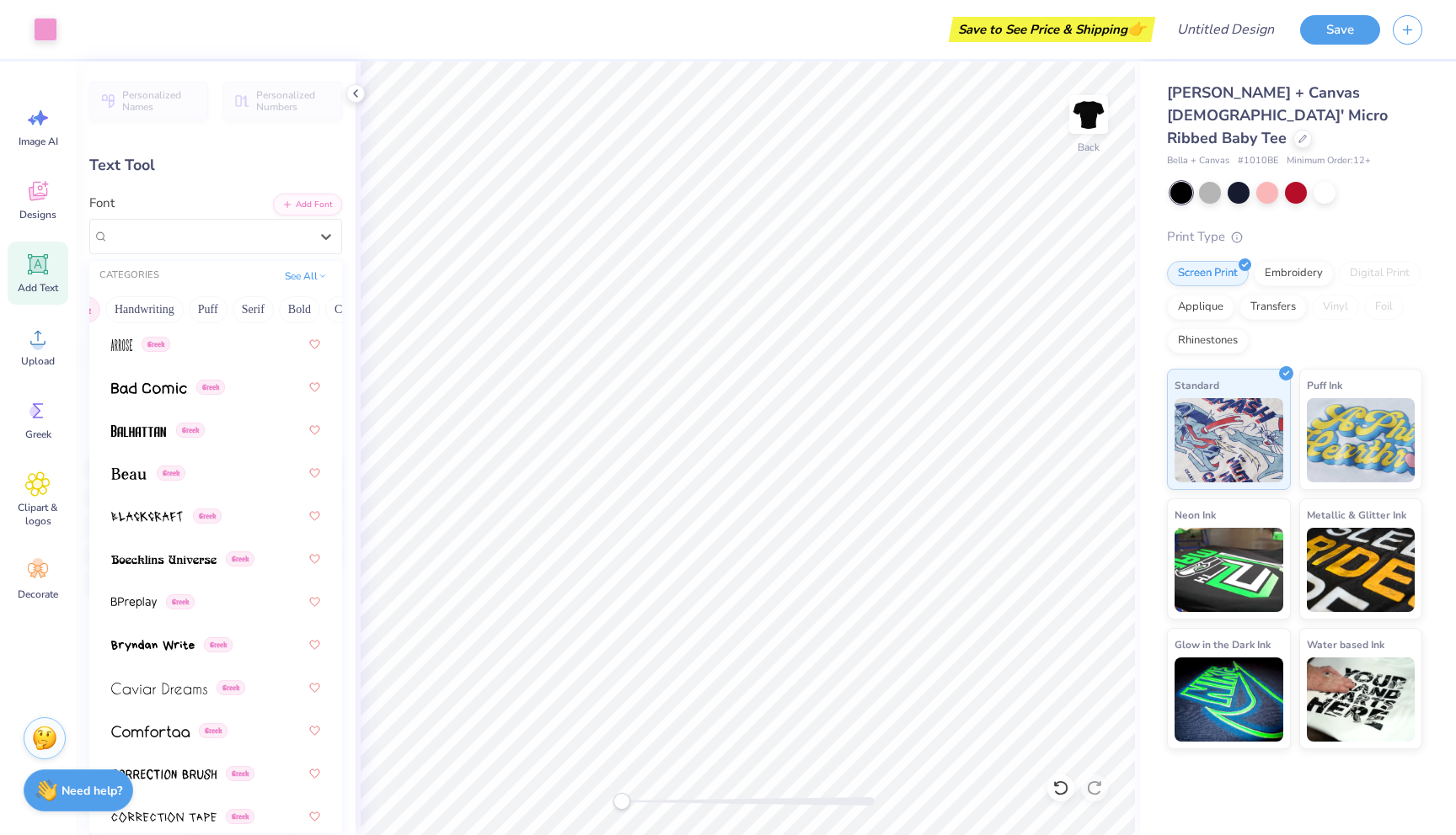
scroll to position [213, 0]
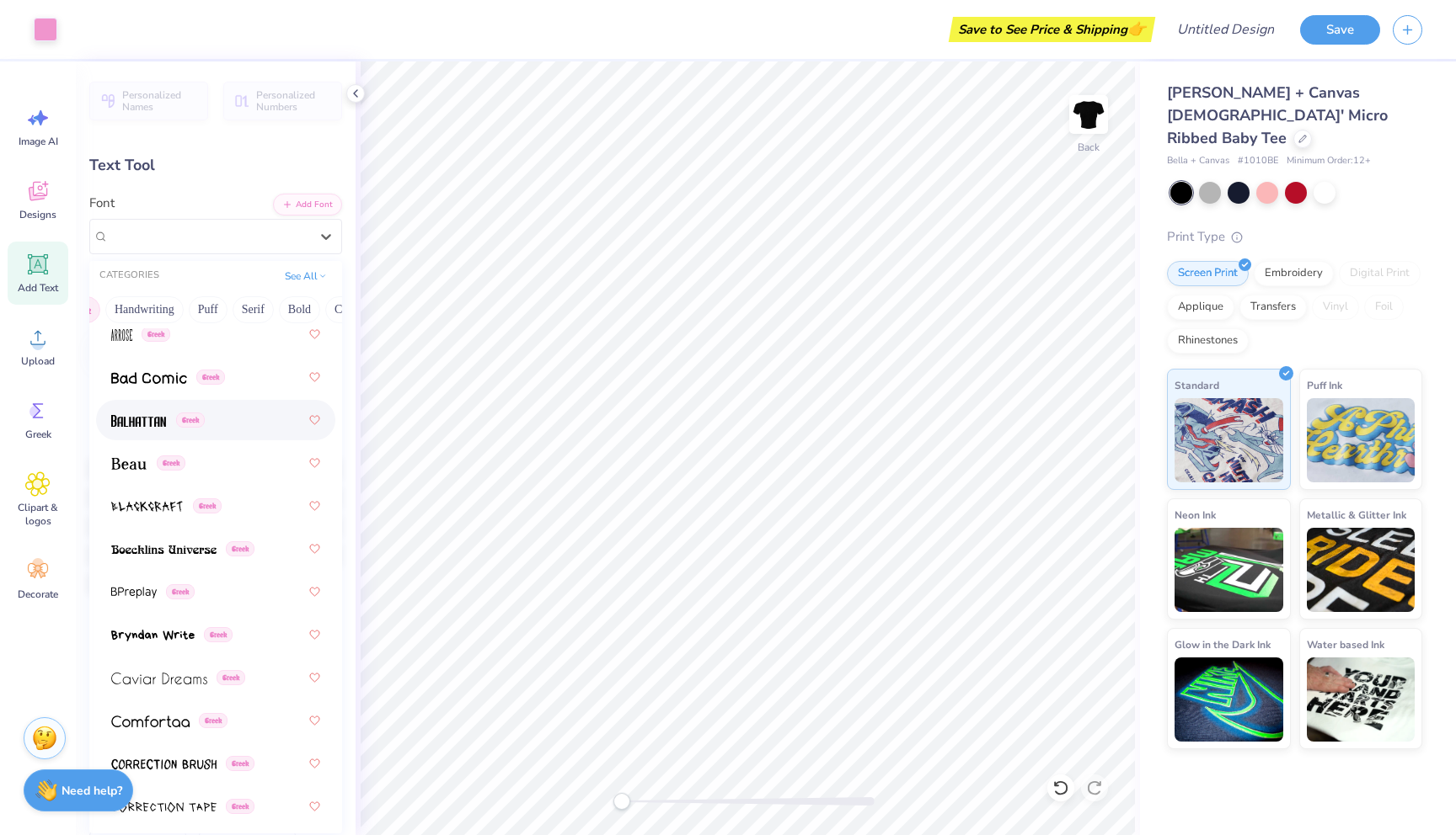
click at [139, 417] on img at bounding box center [138, 421] width 55 height 12
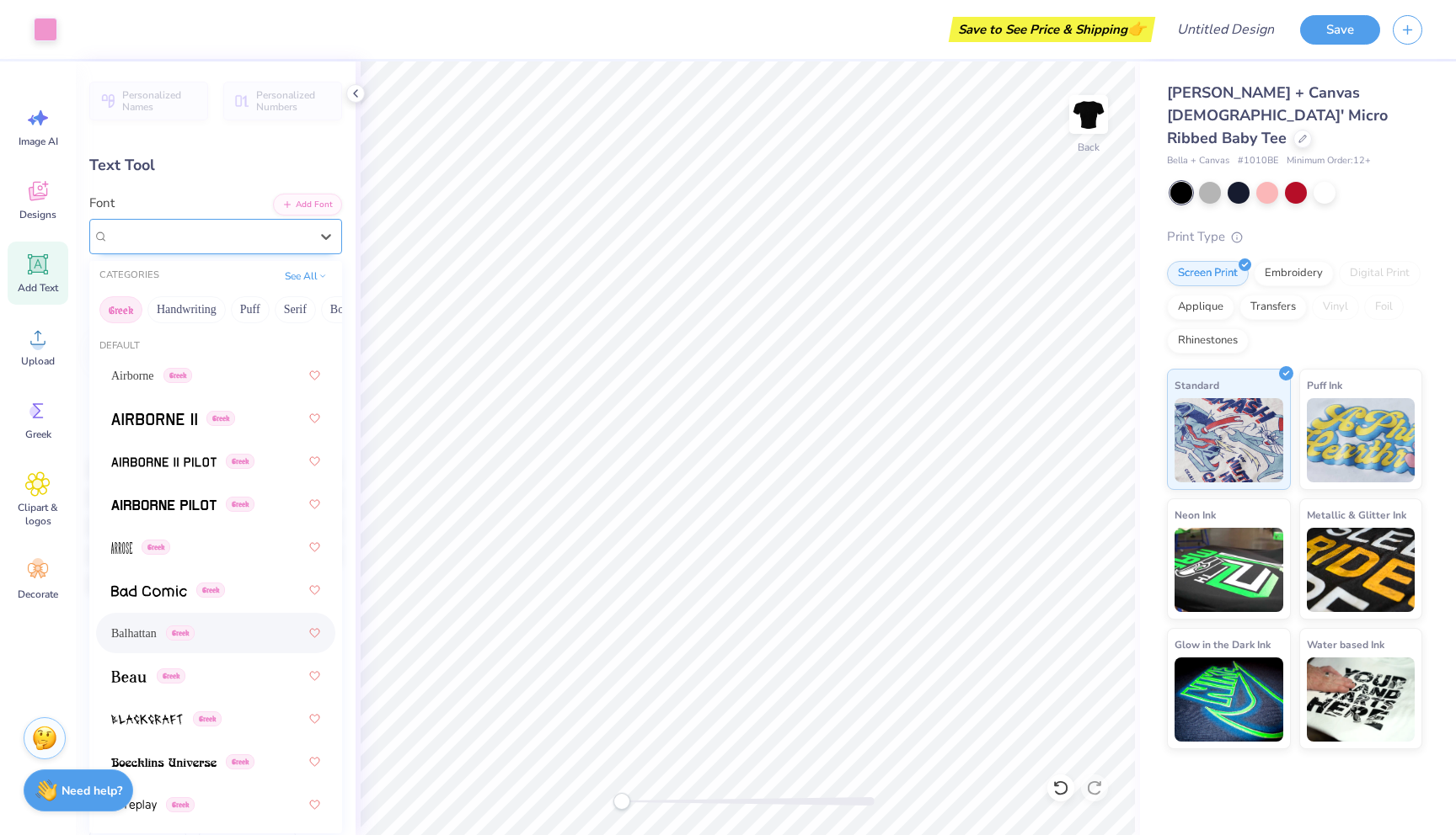
click at [137, 220] on div "Balhattan Greek" at bounding box center [215, 237] width 253 height 36
click at [135, 230] on span "Balhattan" at bounding box center [133, 236] width 48 height 20
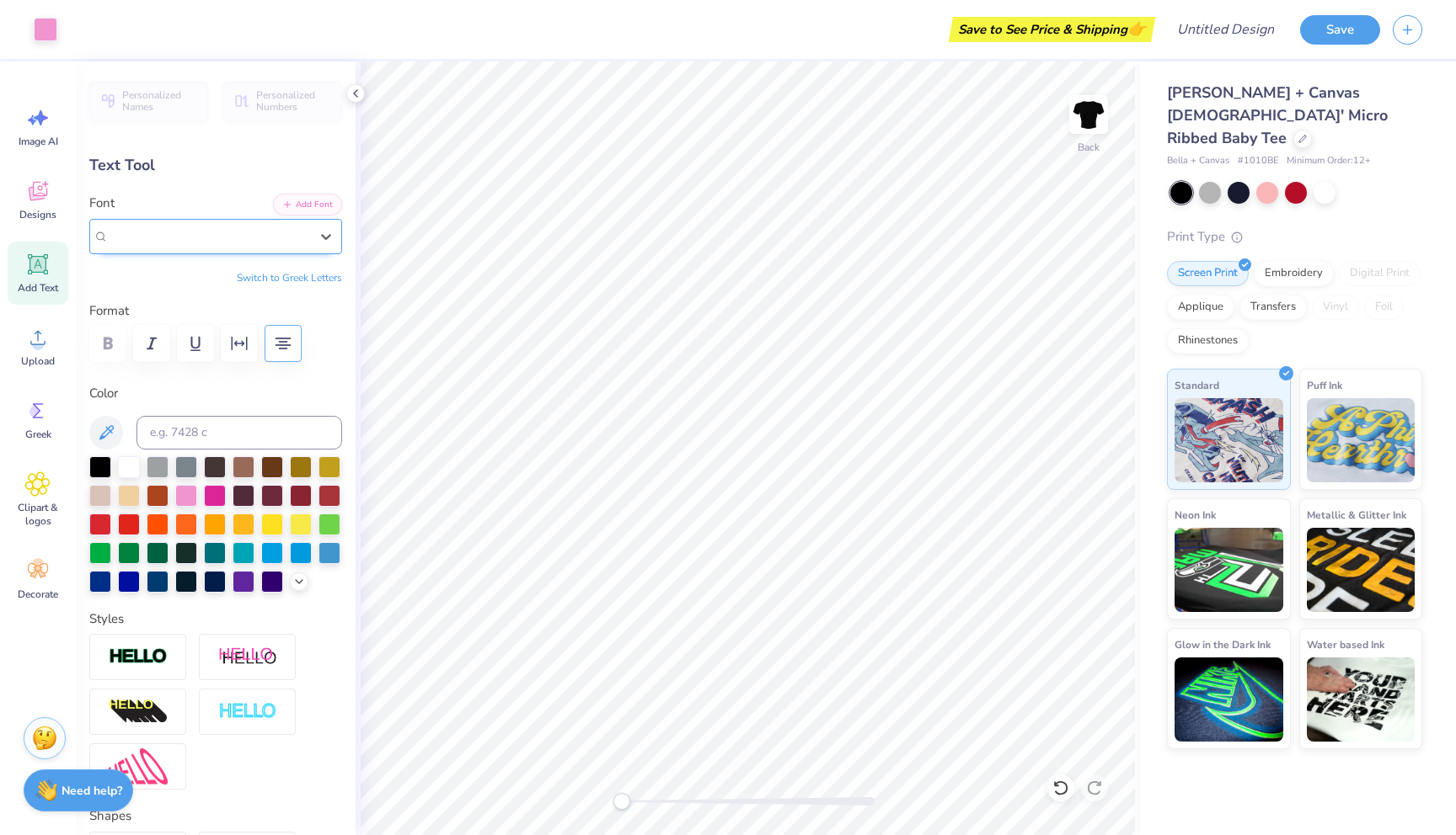
click at [135, 230] on span "Balhattan" at bounding box center [133, 236] width 48 height 20
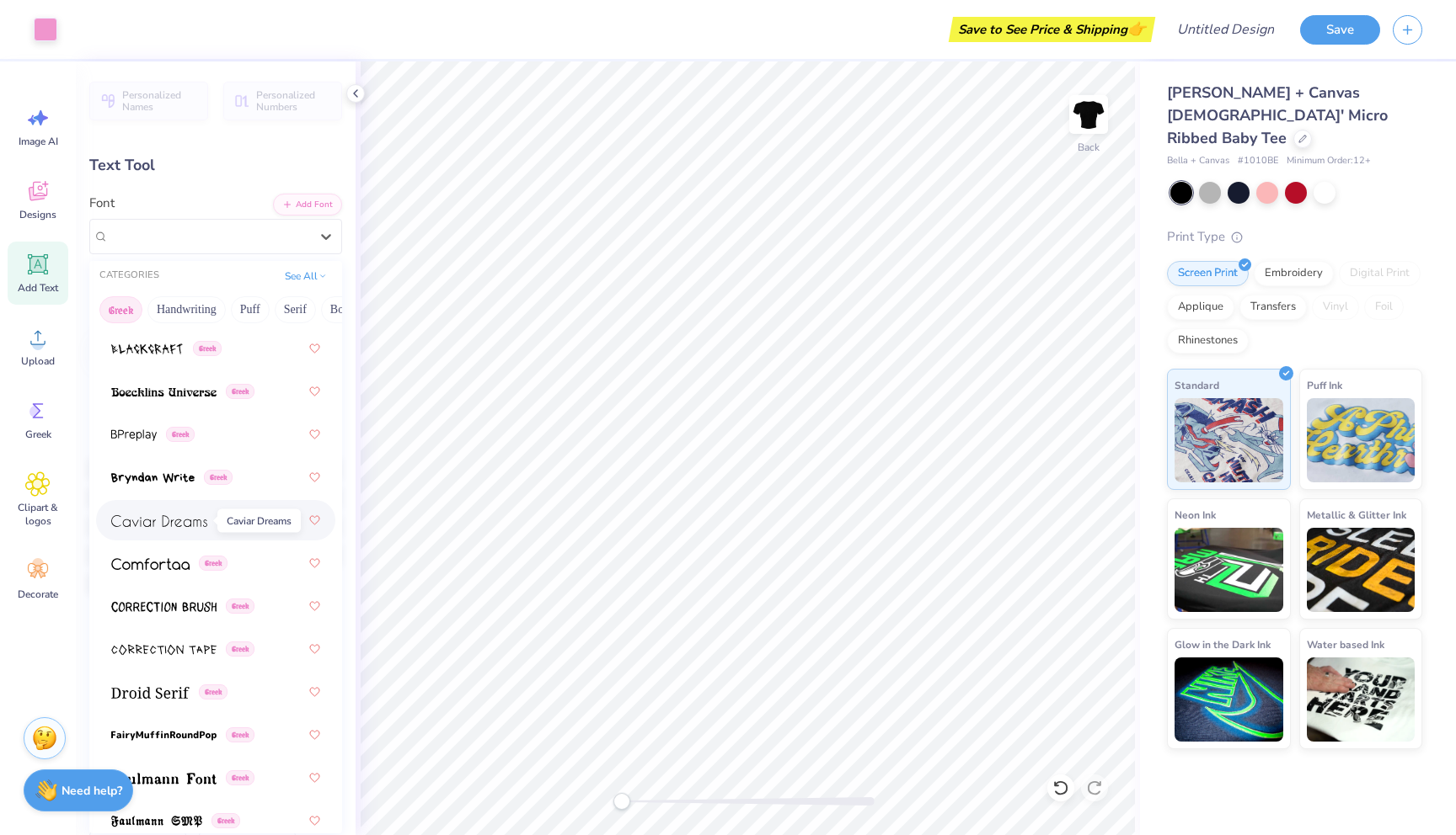
scroll to position [555, 0]
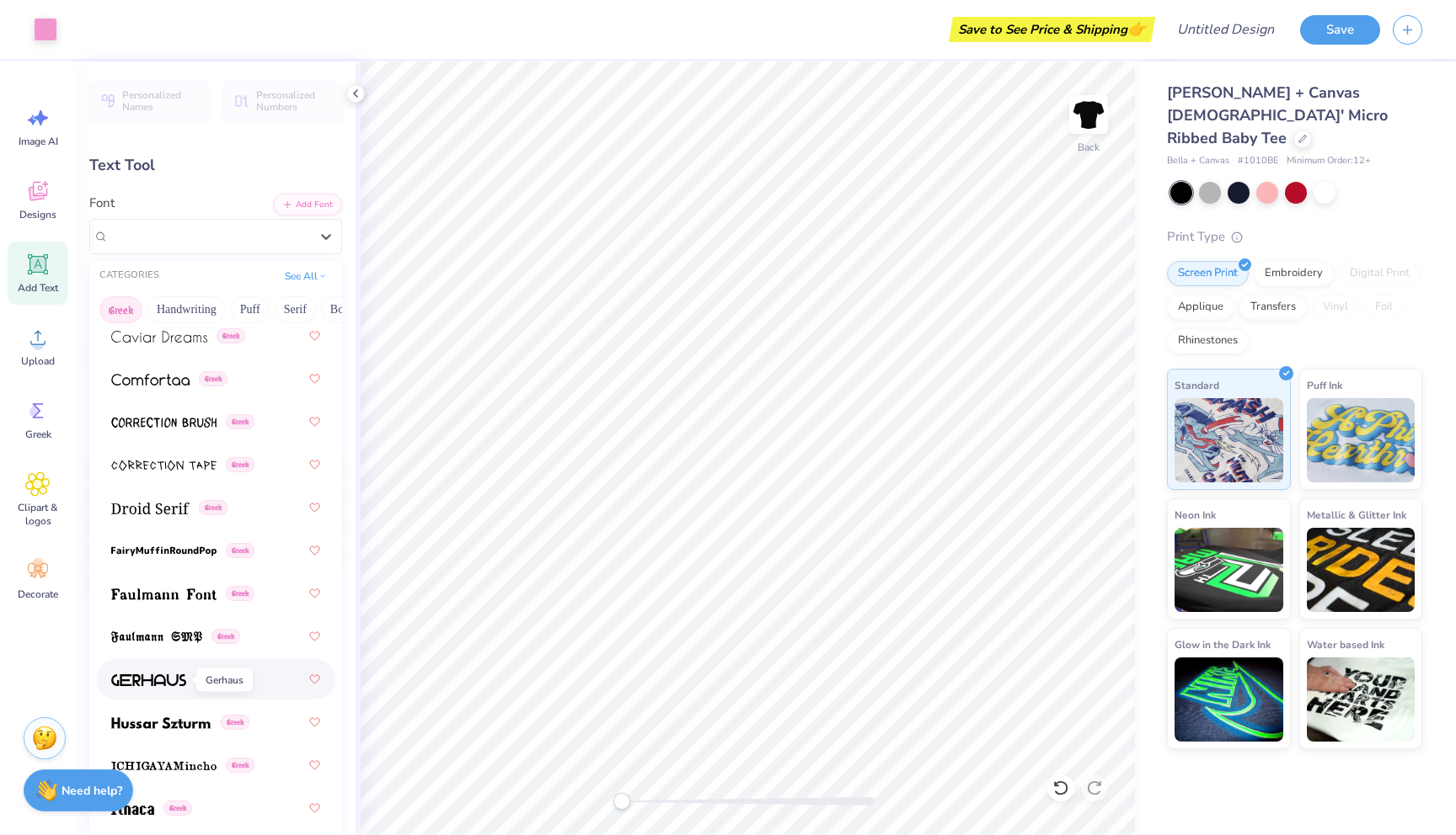
click at [182, 679] on img at bounding box center [149, 680] width 75 height 12
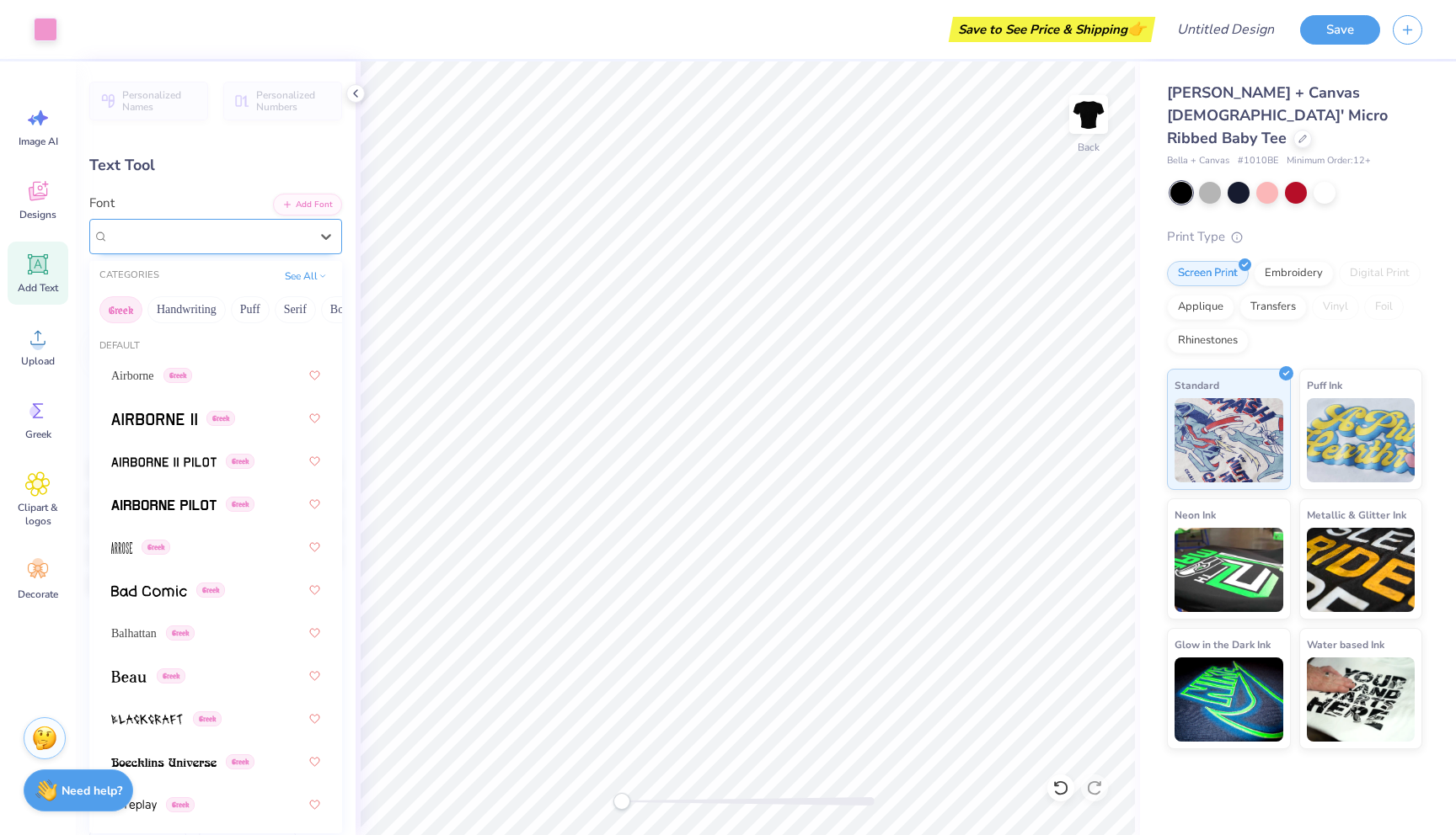
click at [213, 245] on div "Gerhaus Greek" at bounding box center [209, 236] width 204 height 26
click at [250, 298] on button "Techno" at bounding box center [252, 309] width 53 height 27
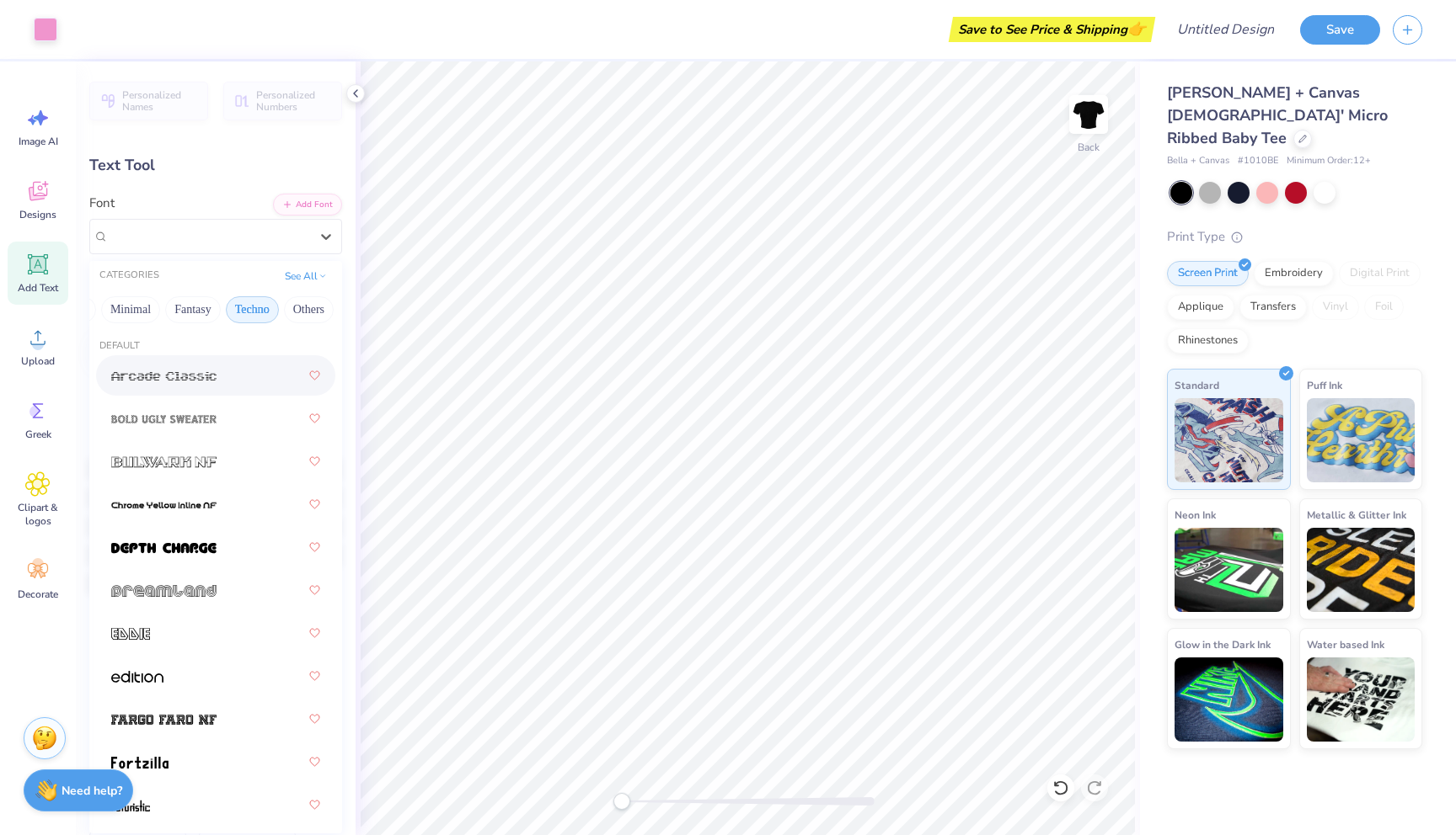
click at [222, 368] on div at bounding box center [215, 375] width 209 height 30
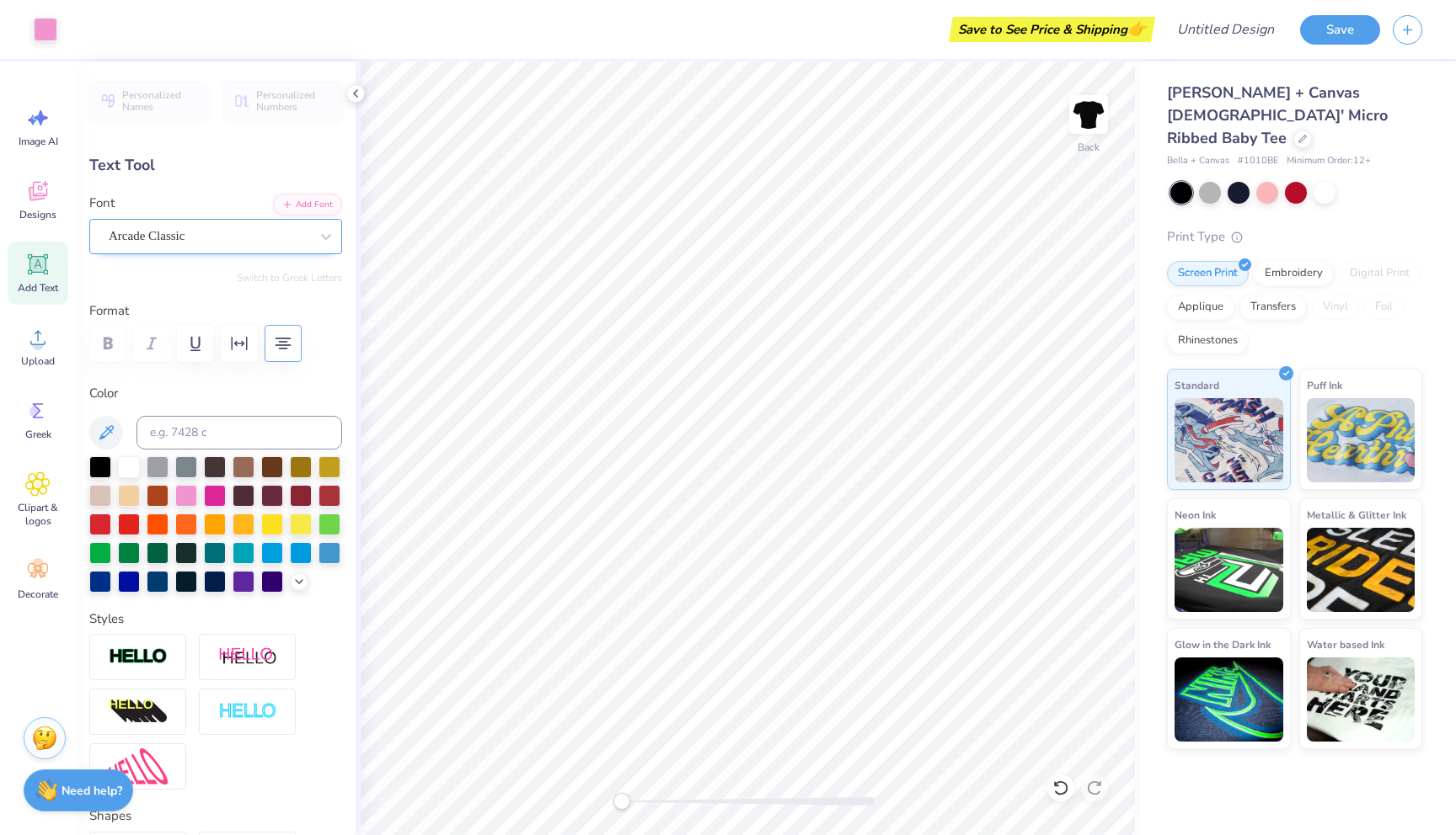
click at [207, 242] on div "Arcade Classic" at bounding box center [209, 236] width 204 height 26
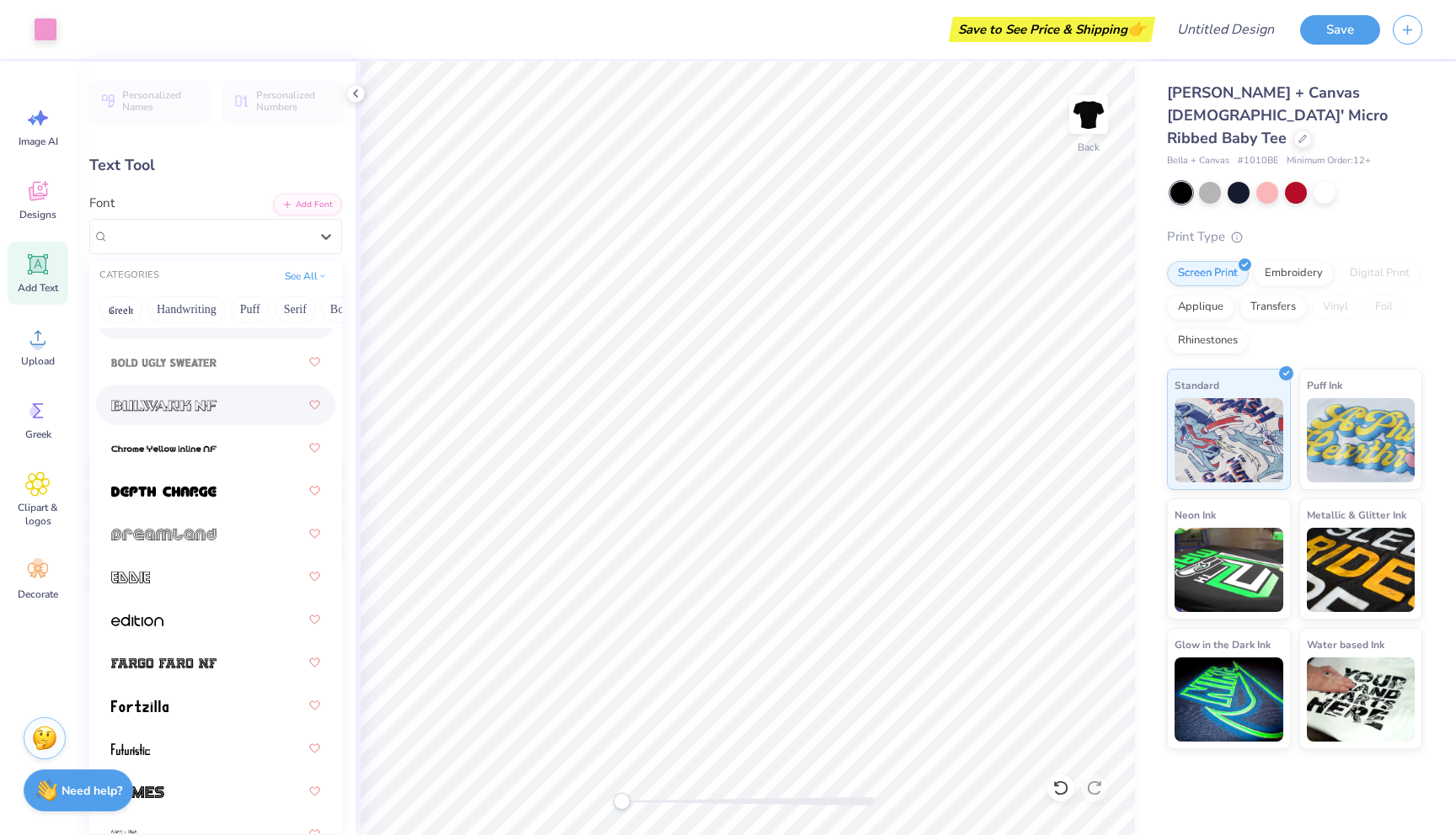
scroll to position [57, 0]
click at [218, 448] on div at bounding box center [215, 447] width 209 height 30
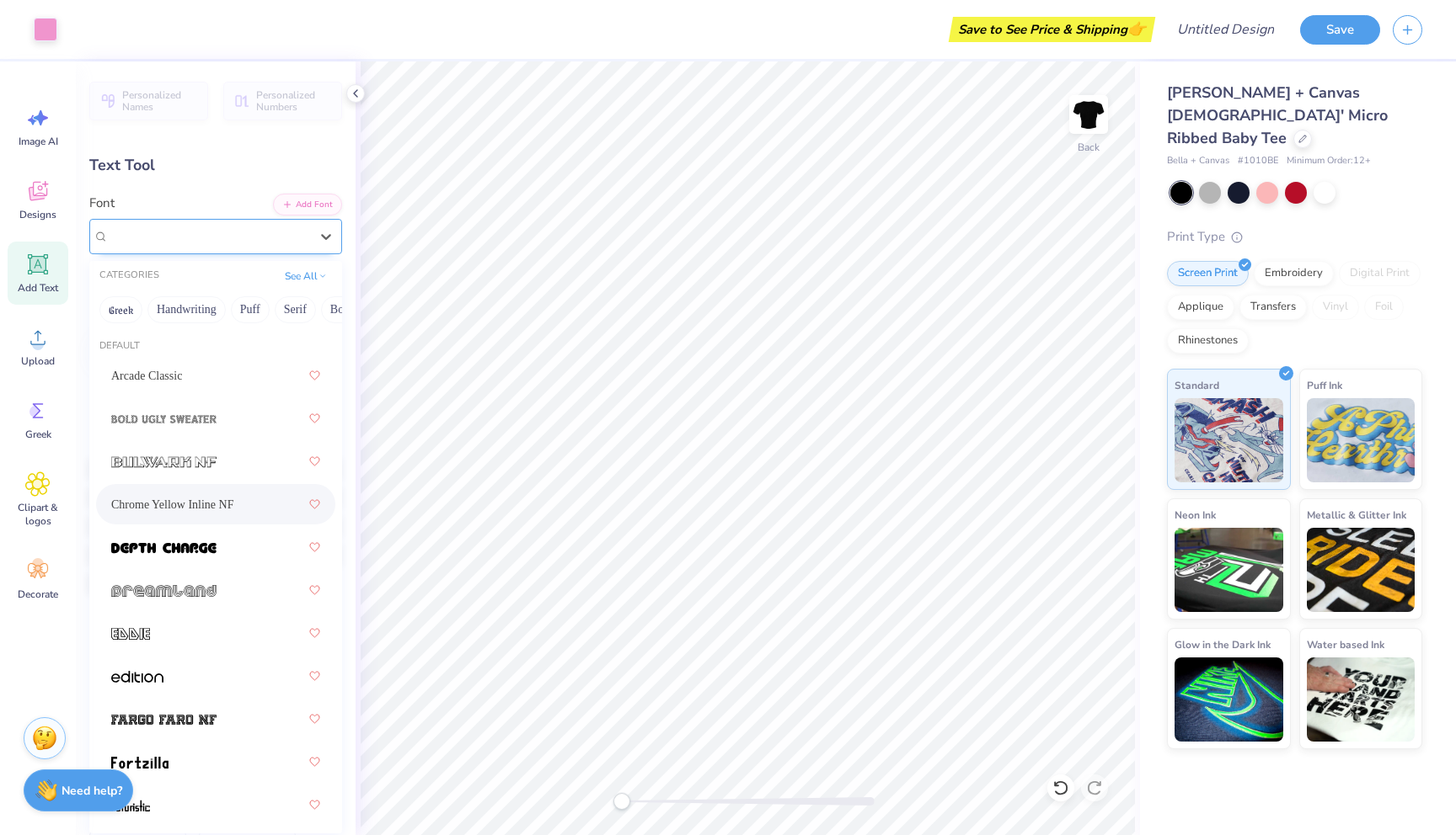
click at [230, 244] on div "Chrome Yellow Inline NF" at bounding box center [209, 236] width 204 height 26
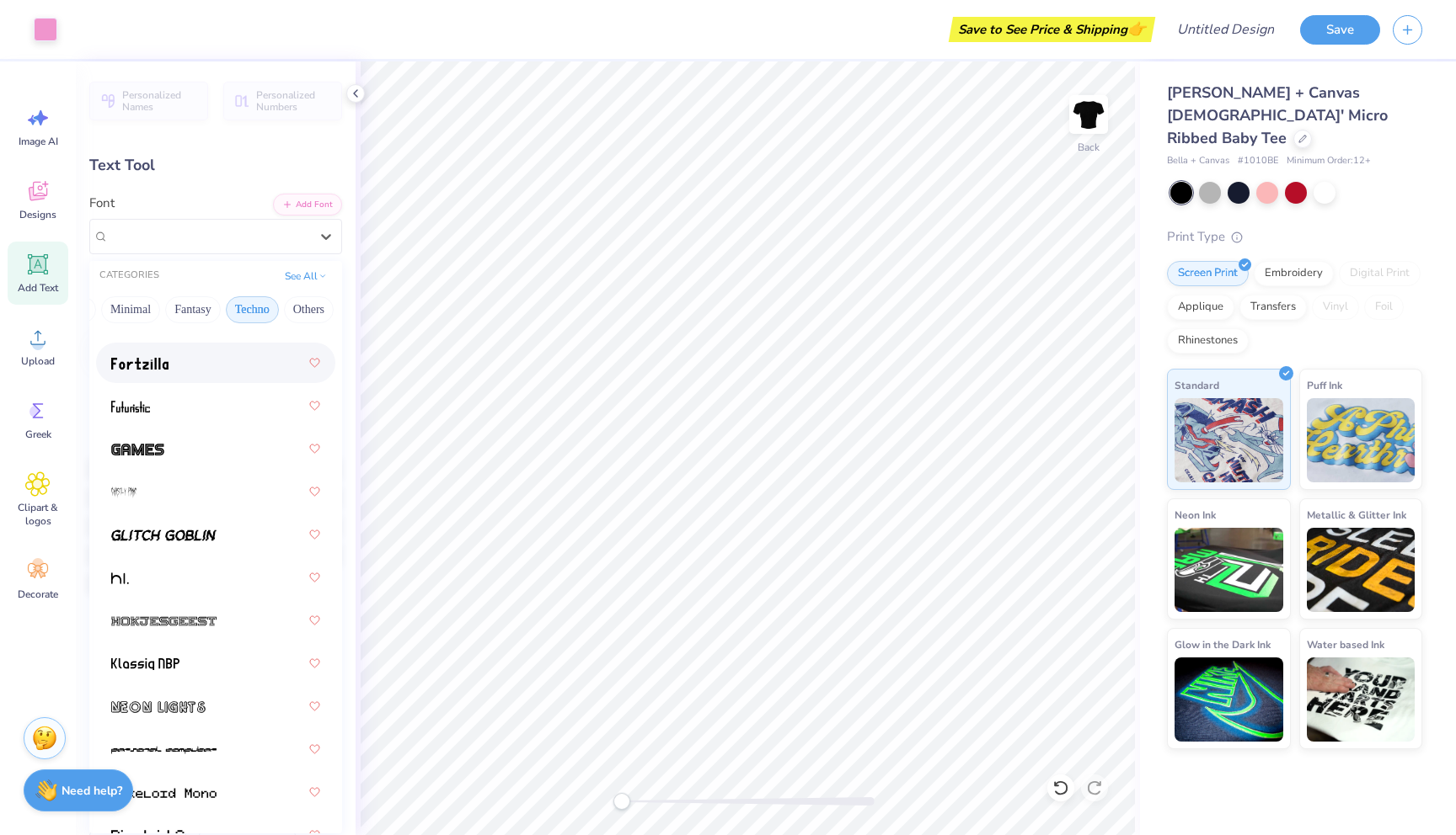
scroll to position [536, 0]
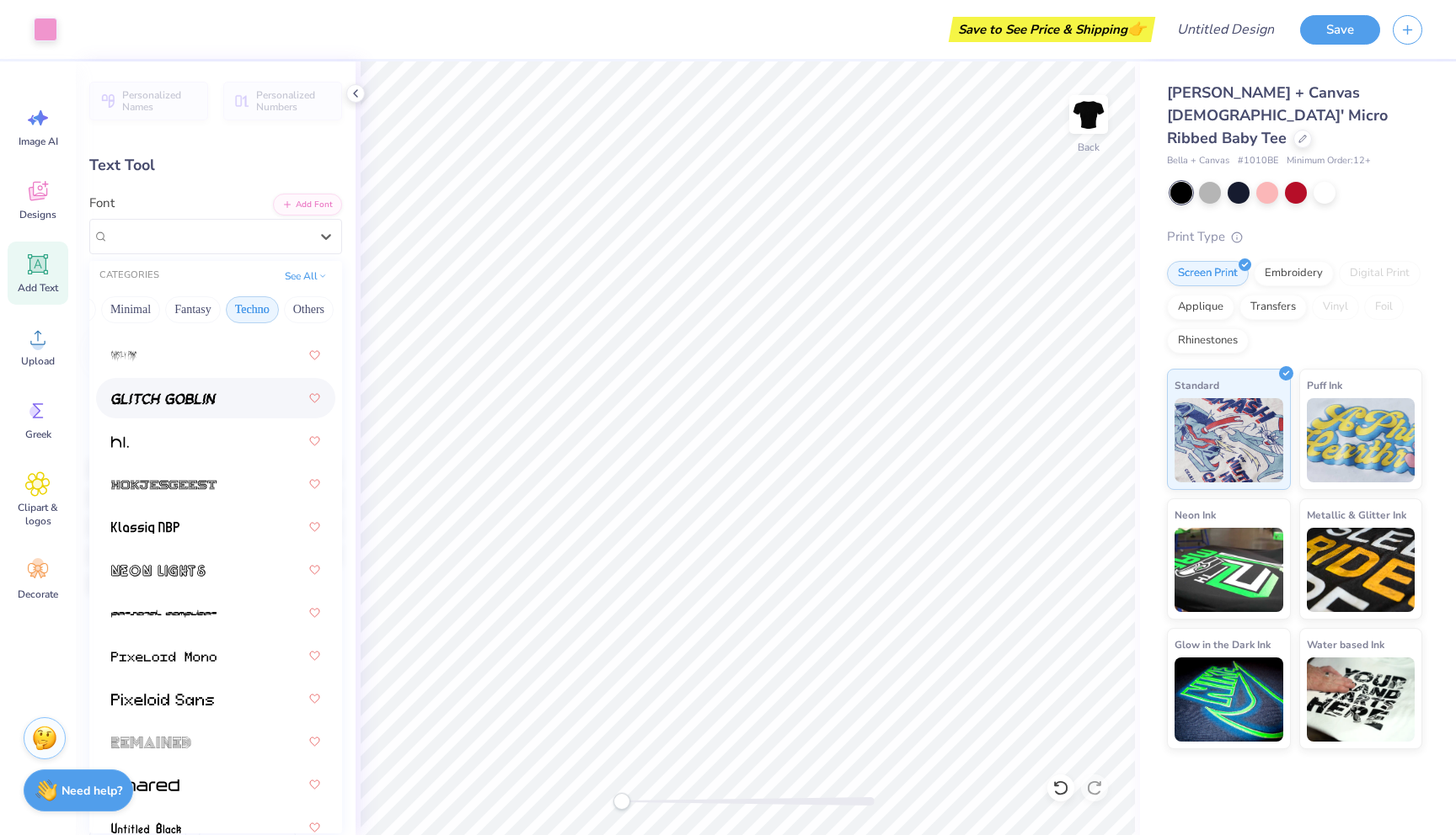
click at [222, 391] on div at bounding box center [215, 399] width 209 height 30
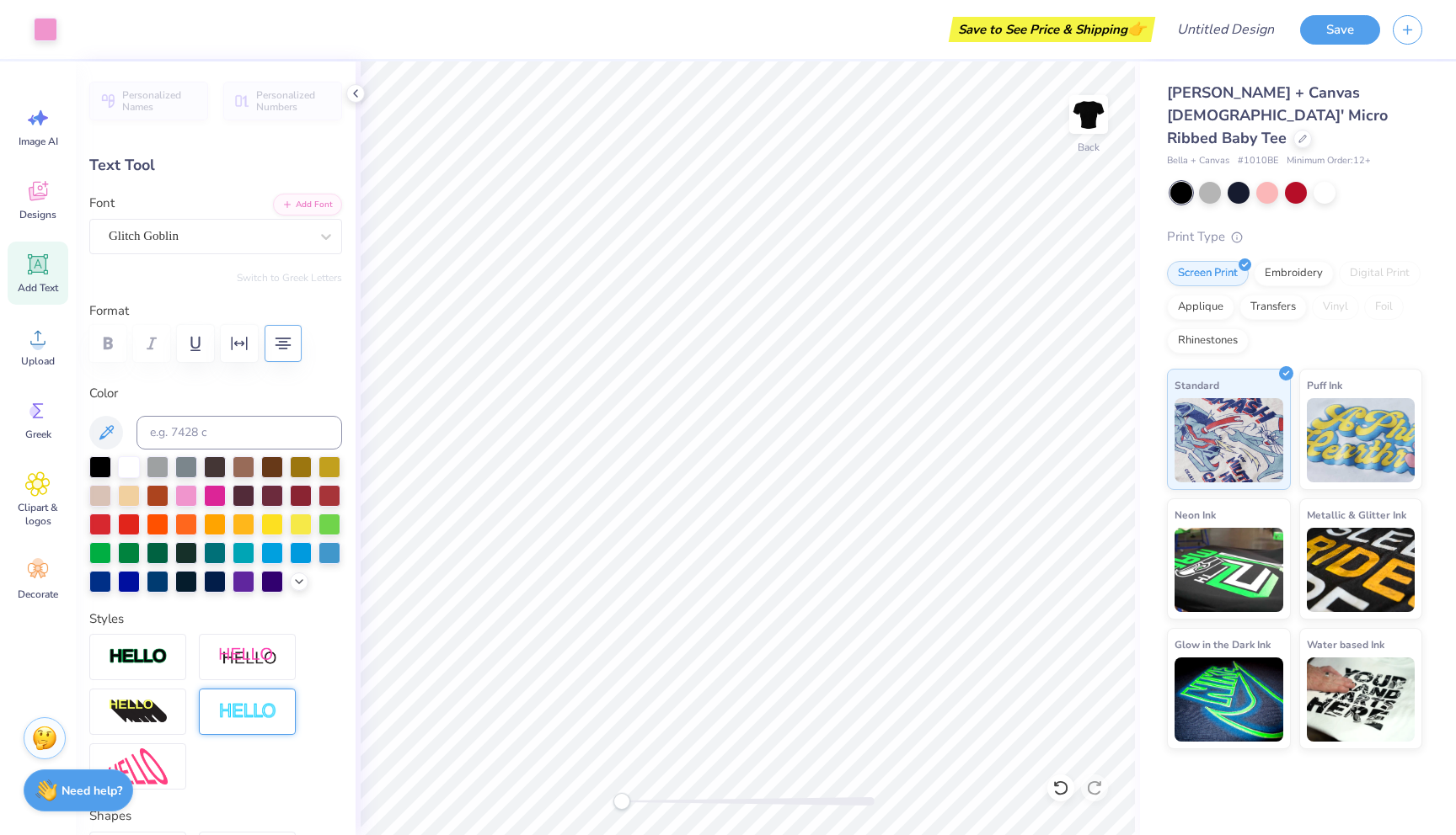
type input "9.88"
type input "3.13"
type input "3.85"
type input "10.27"
type input "3.25"
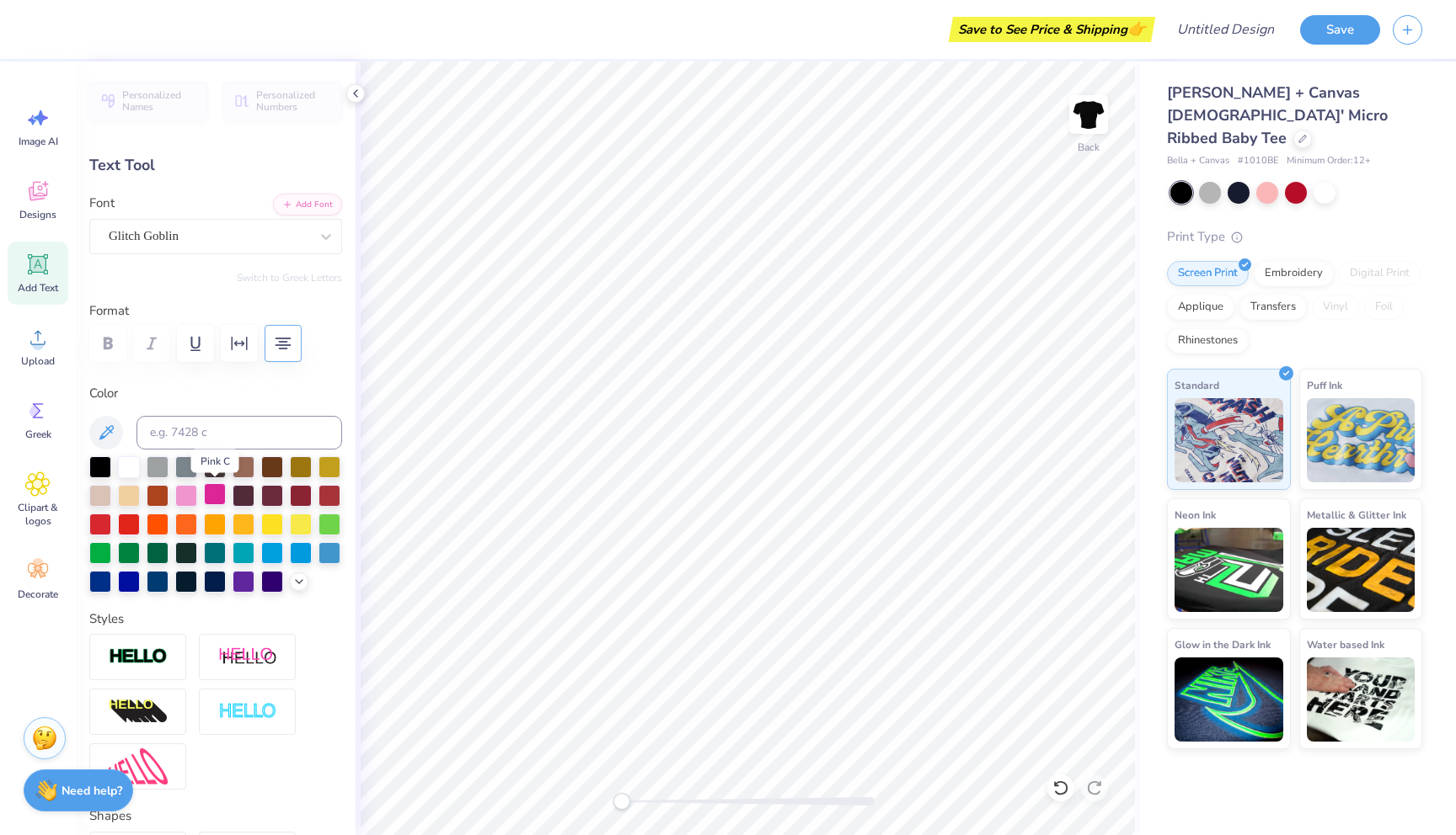
click at [215, 493] on div at bounding box center [214, 494] width 22 height 22
click at [184, 498] on div at bounding box center [185, 494] width 22 height 22
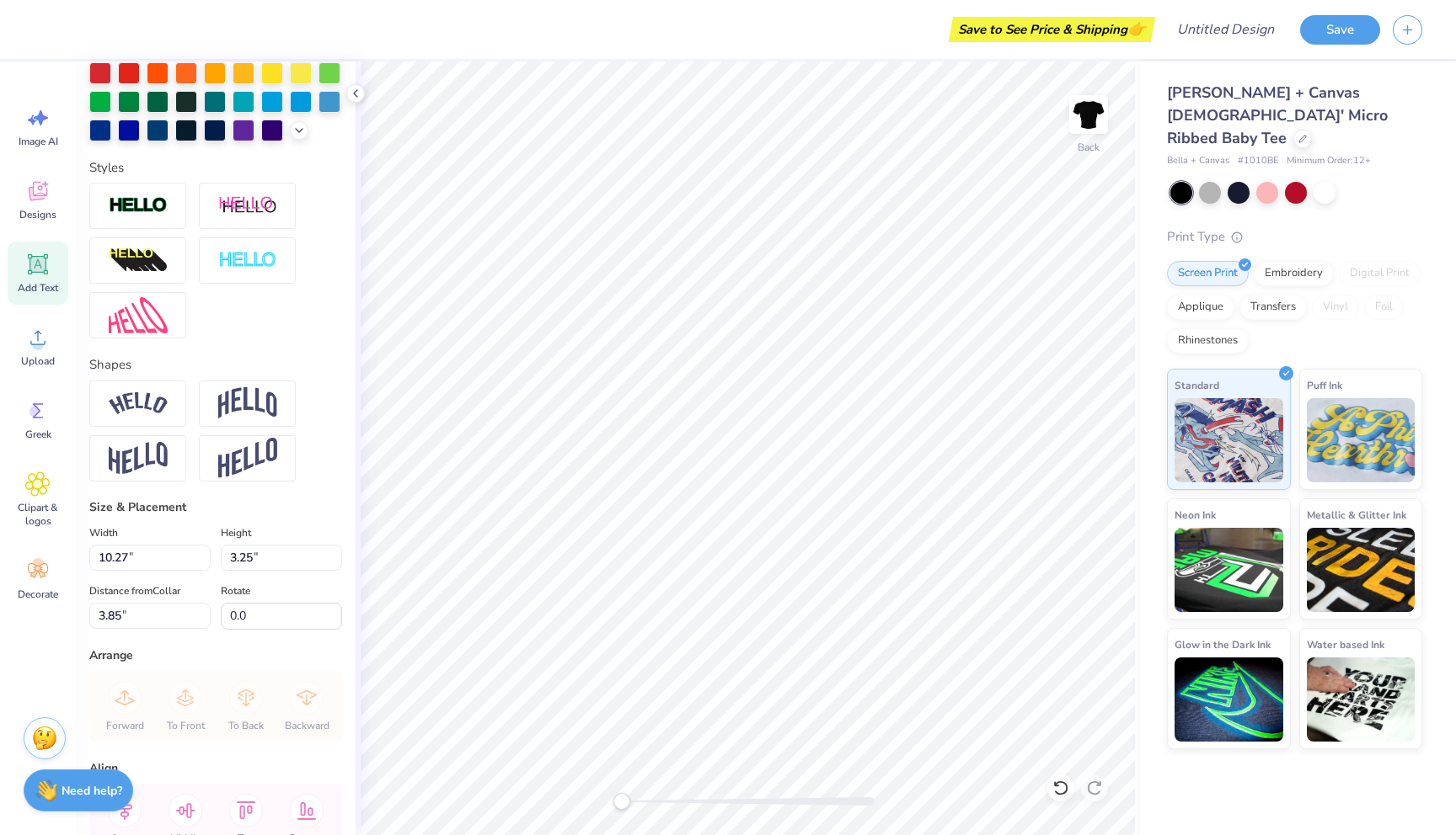
scroll to position [555, 0]
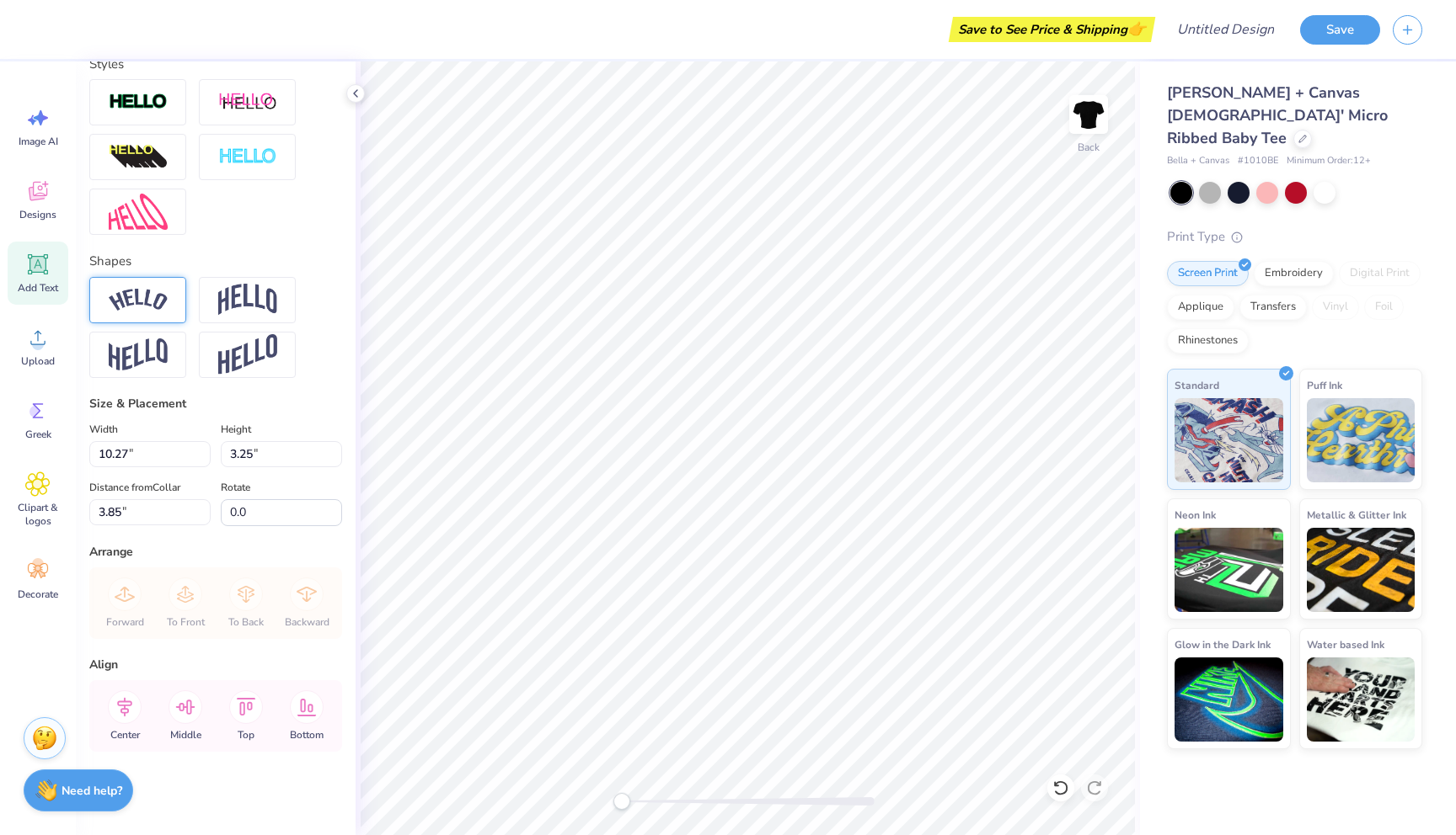
click at [144, 278] on div at bounding box center [137, 300] width 97 height 46
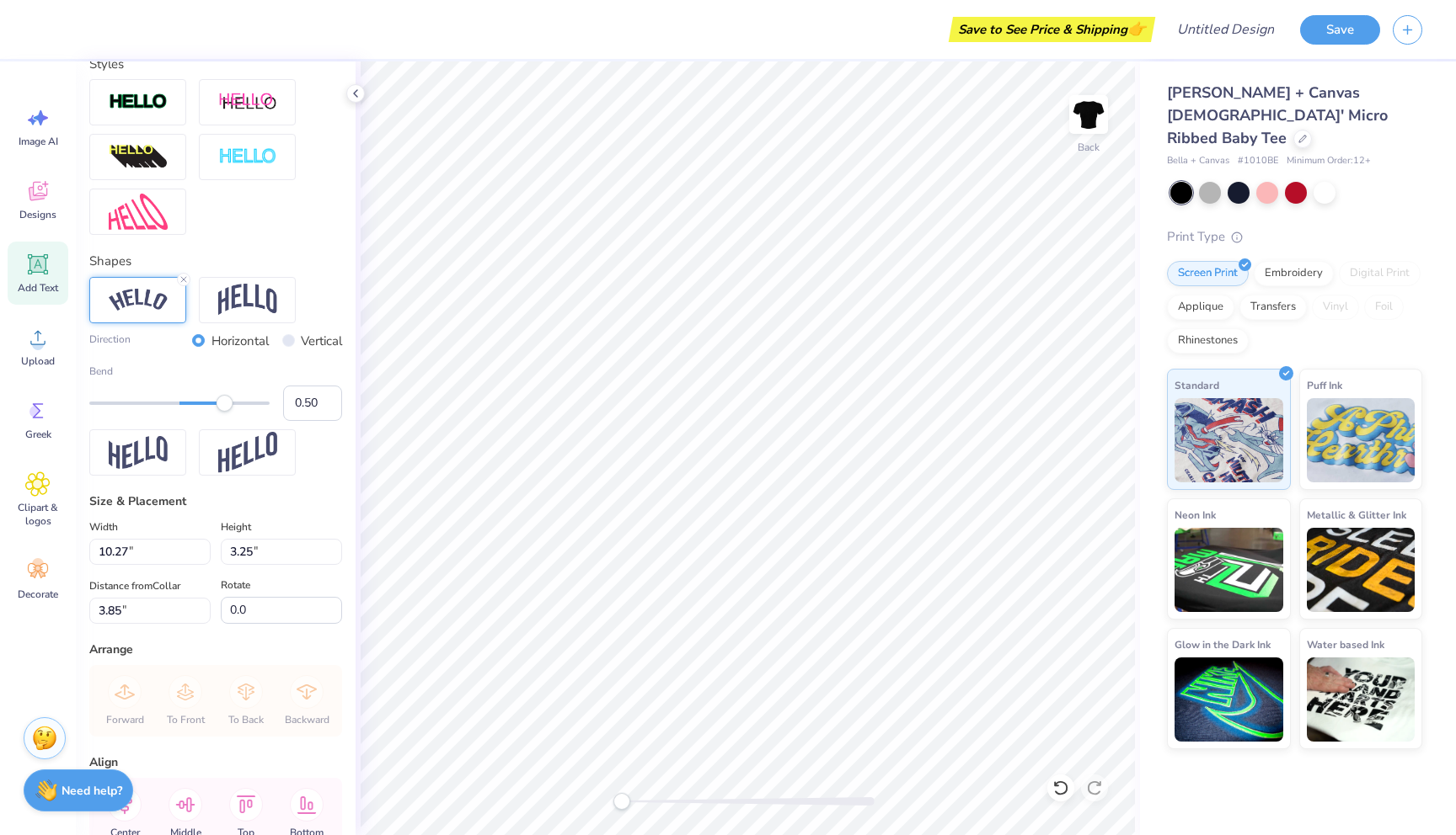
click at [132, 305] on img at bounding box center [138, 300] width 59 height 23
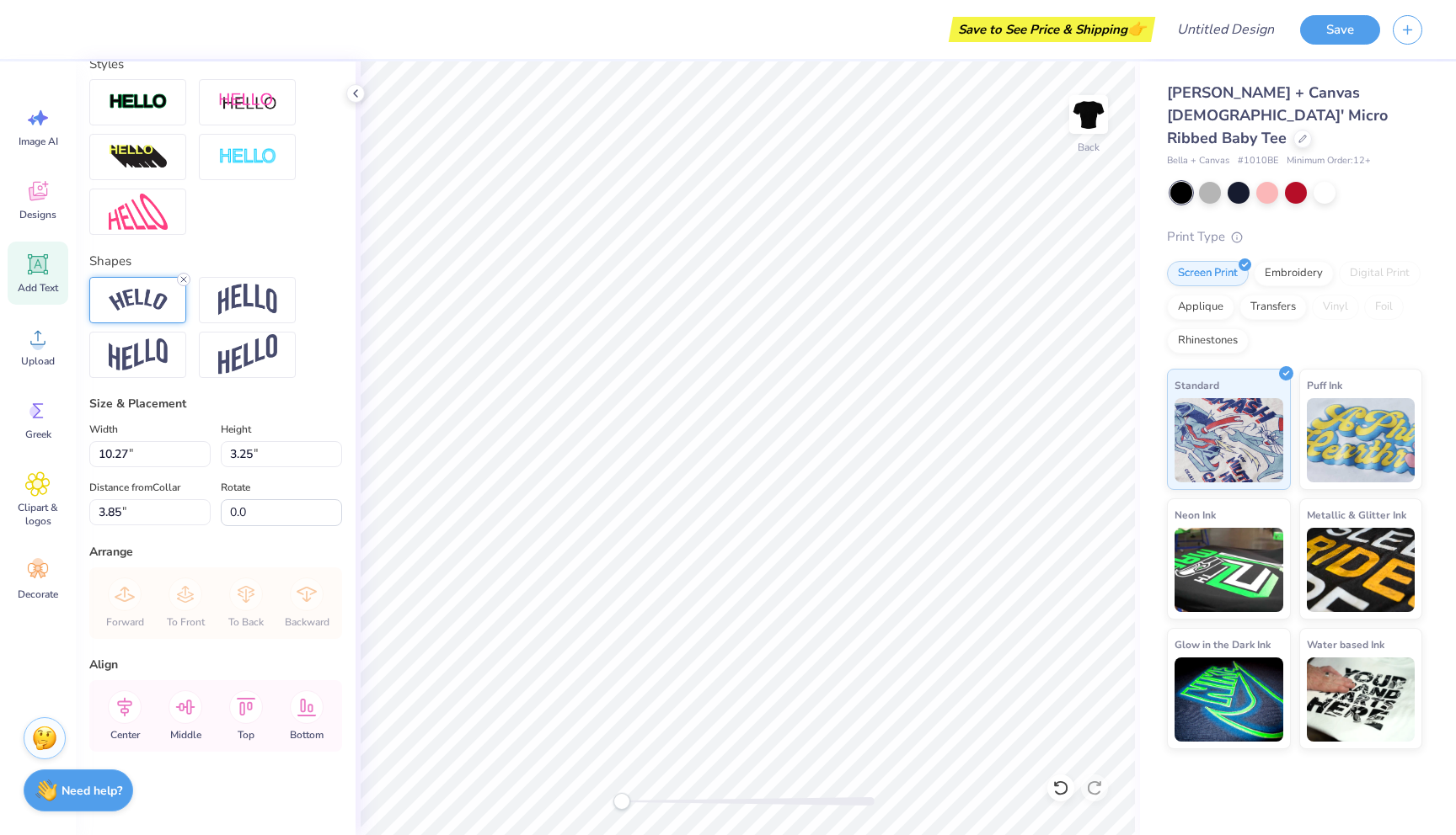
click at [182, 281] on line at bounding box center [183, 279] width 5 height 5
type input "7.87"
type input "2.49"
type input "4.23"
type input "9.70"
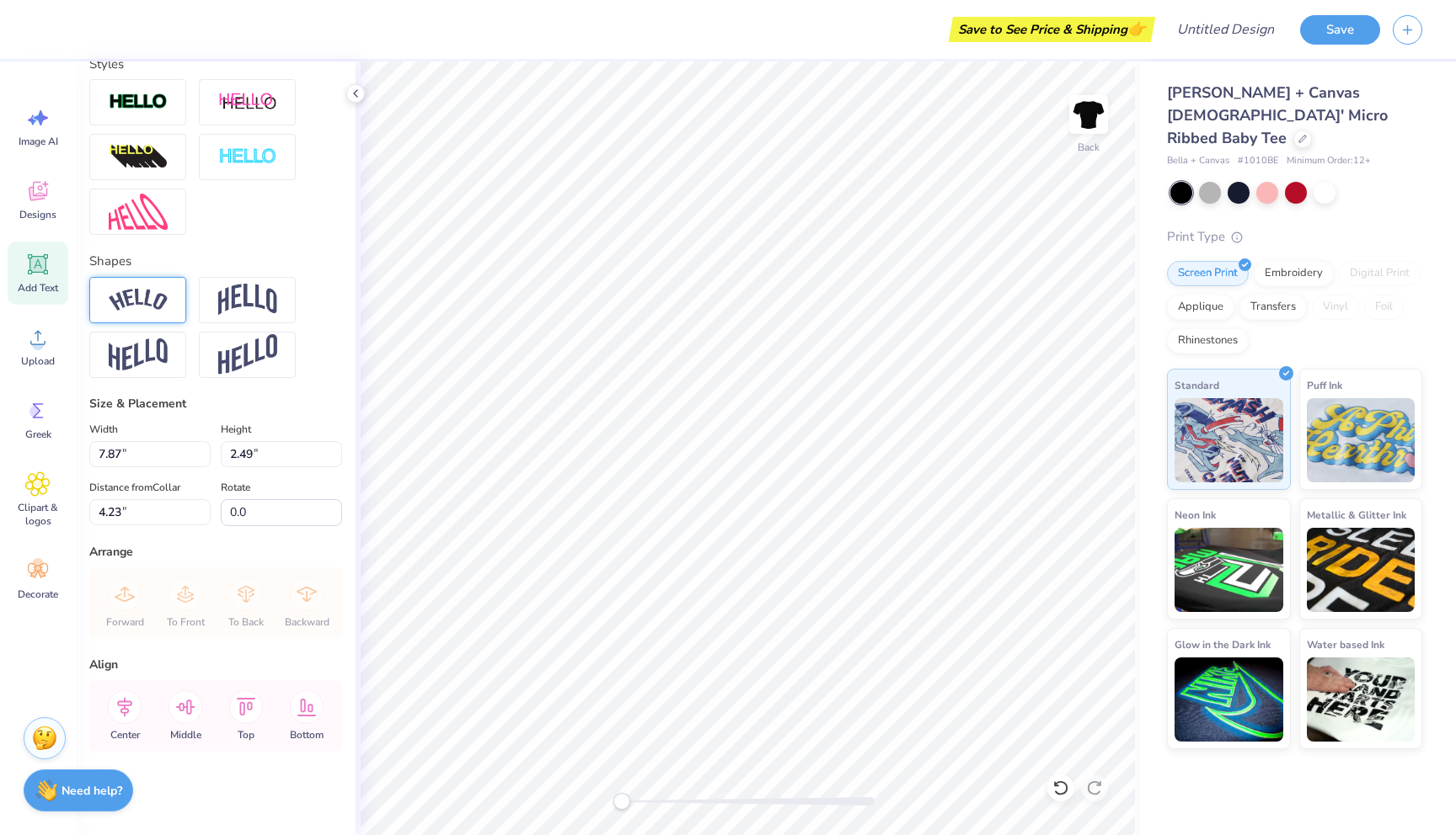
type input "3.07"
type input "2.60"
type textarea "party girl in STEM <3"
type input "10.21"
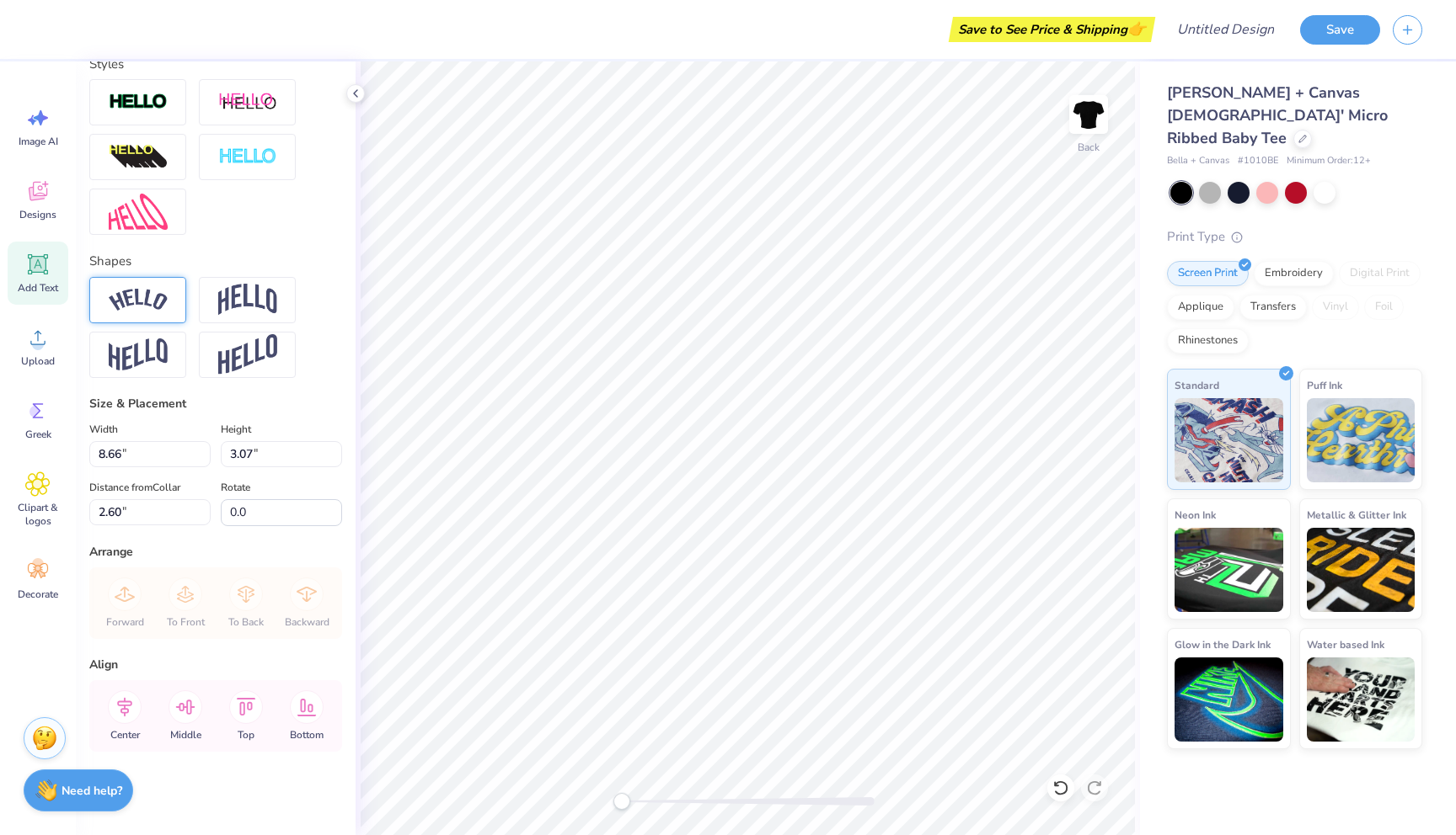
type input "3.62"
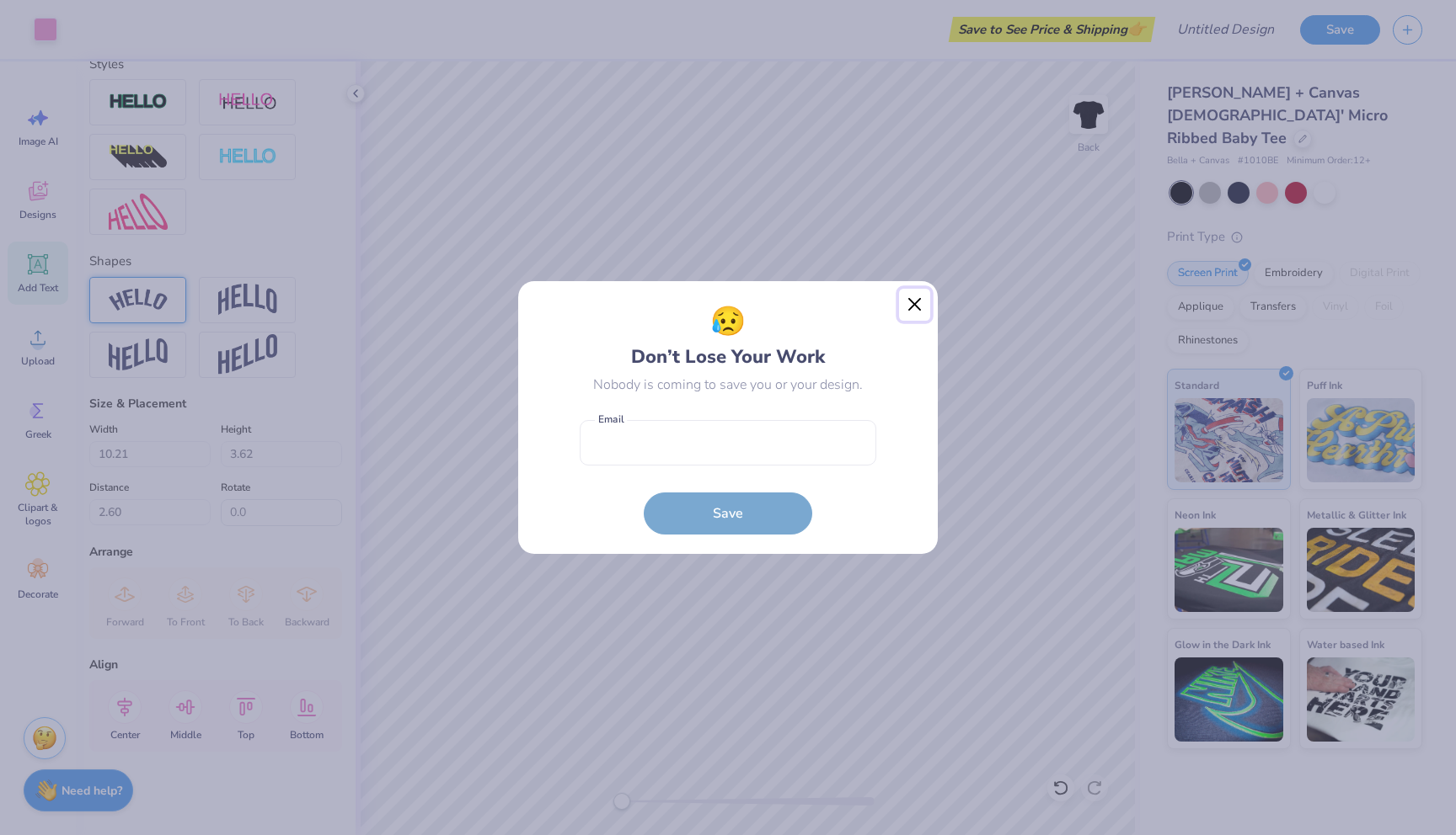
click at [915, 300] on button "Close" at bounding box center [915, 305] width 32 height 32
